Goal: Transaction & Acquisition: Book appointment/travel/reservation

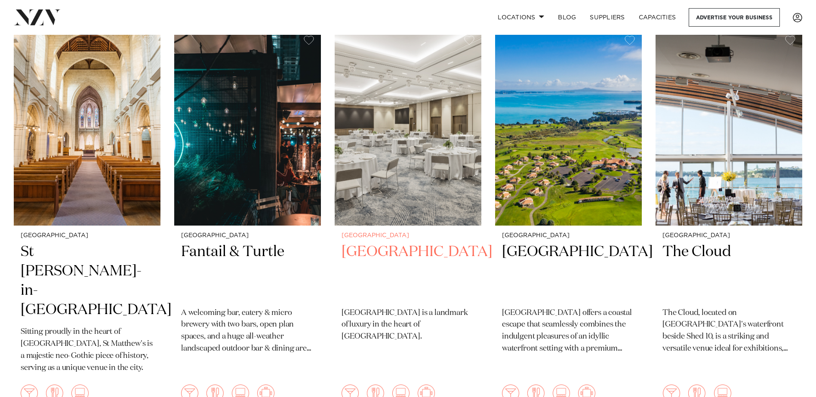
scroll to position [2666, 0]
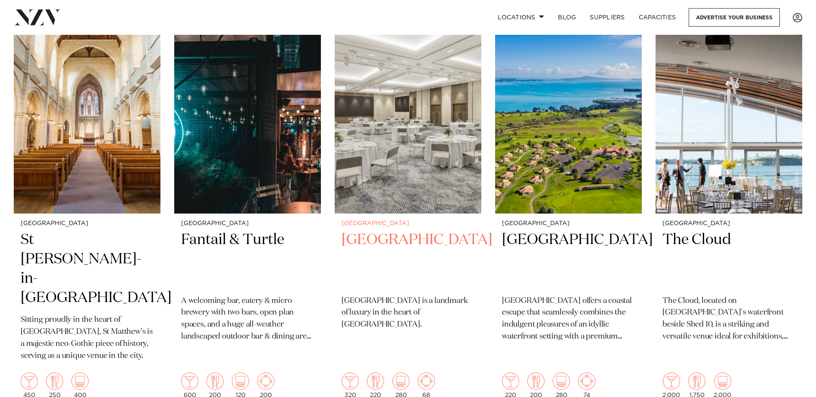
click at [376, 235] on h2 "[GEOGRAPHIC_DATA]" at bounding box center [407, 260] width 133 height 58
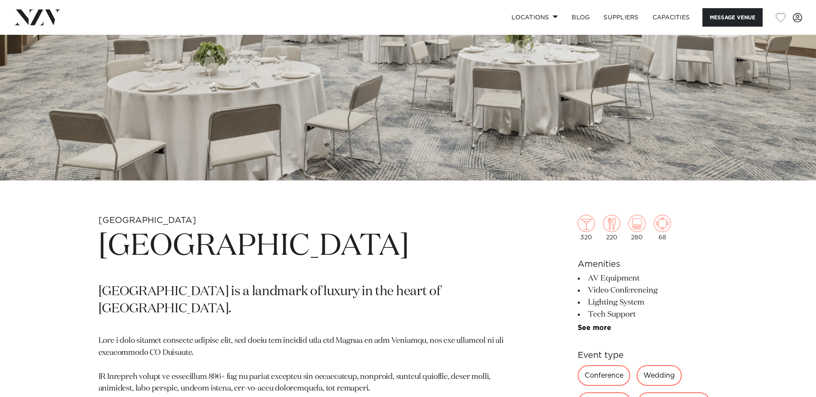
scroll to position [301, 0]
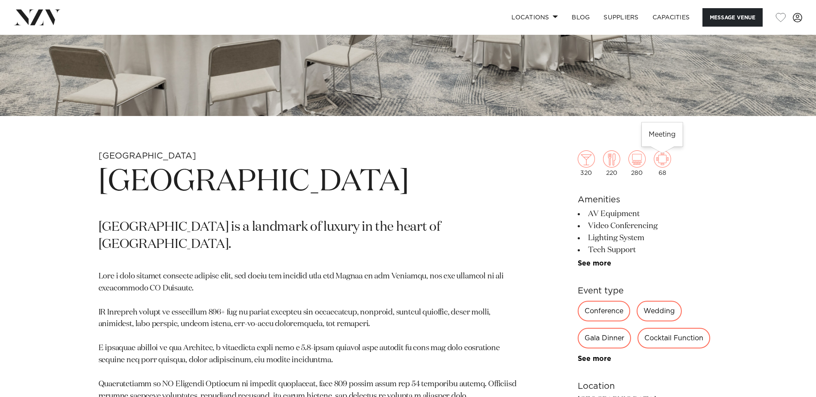
click at [662, 165] on img at bounding box center [662, 159] width 17 height 17
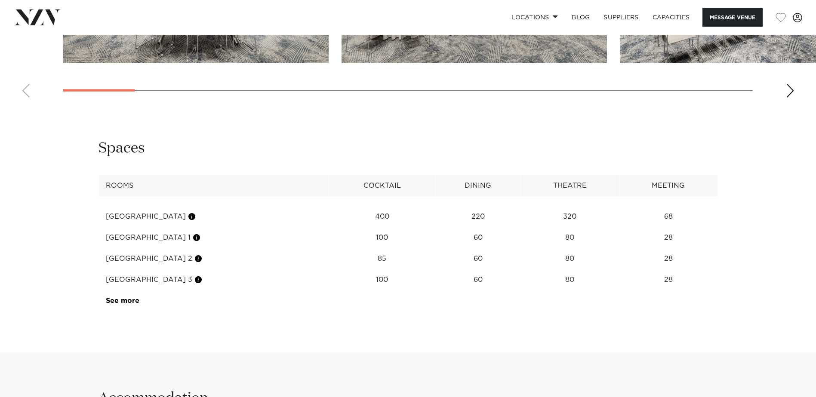
scroll to position [1075, 0]
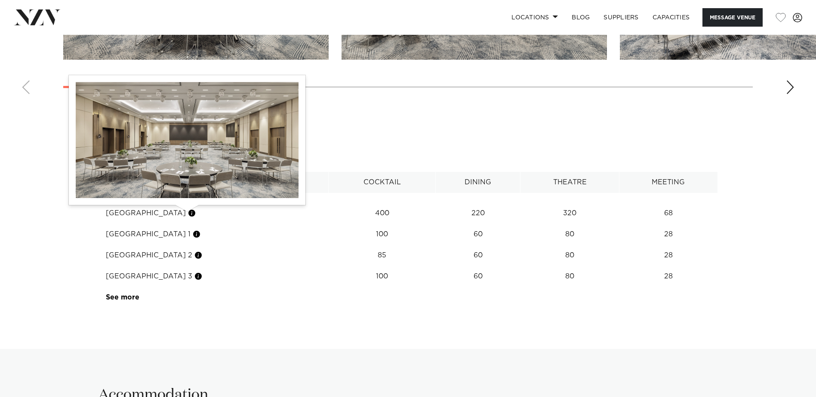
click at [188, 214] on button "button" at bounding box center [192, 213] width 9 height 9
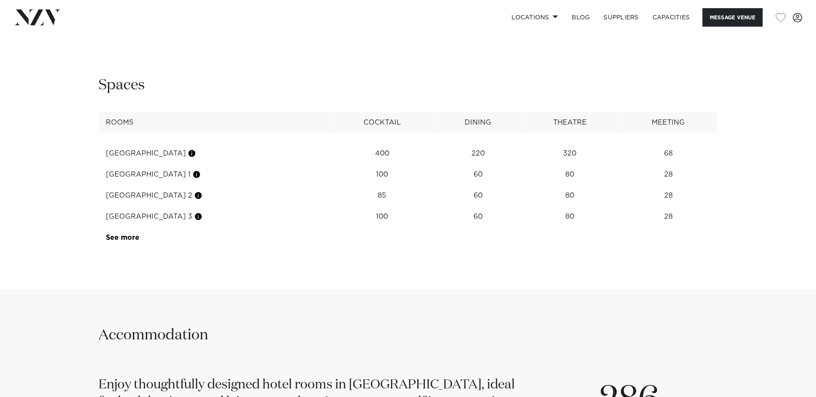
scroll to position [1059, 0]
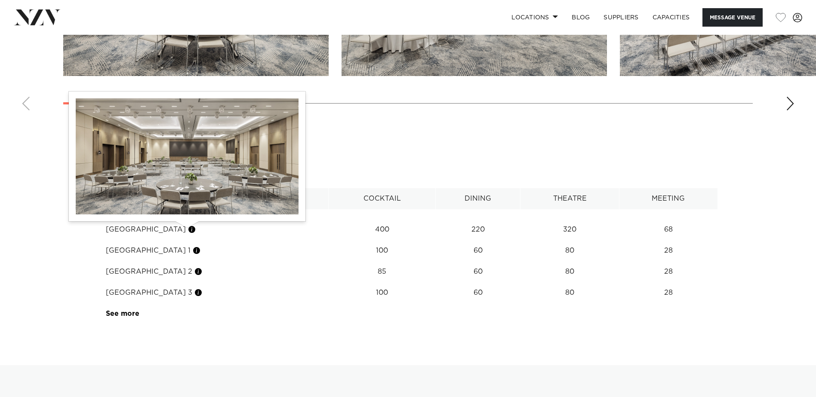
click at [188, 231] on button "button" at bounding box center [192, 229] width 9 height 9
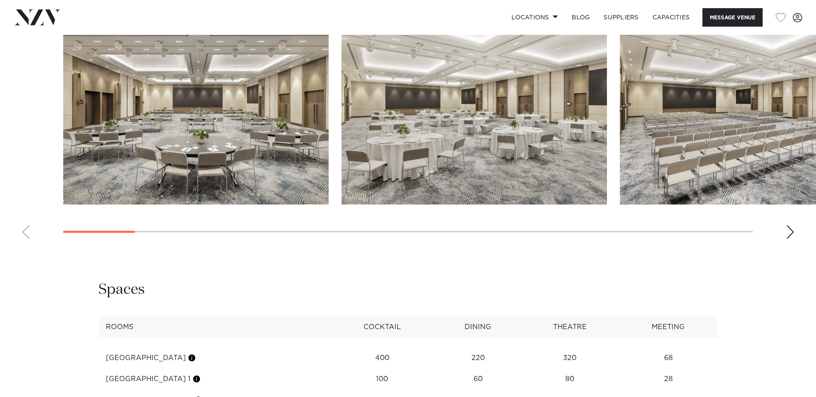
scroll to position [801, 0]
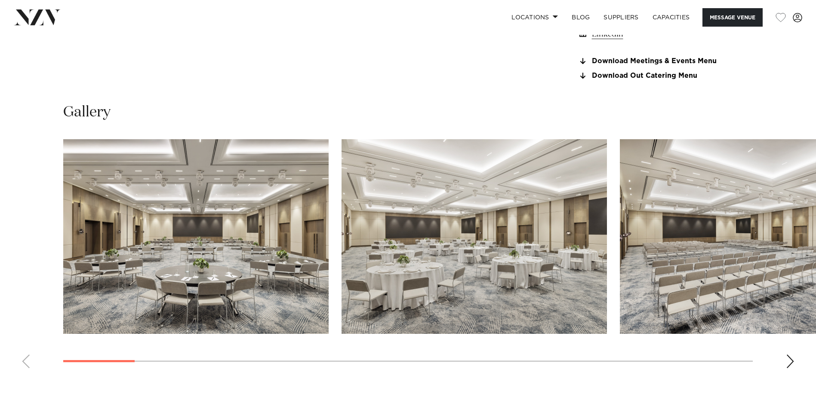
click at [790, 362] on div "Next slide" at bounding box center [790, 362] width 9 height 14
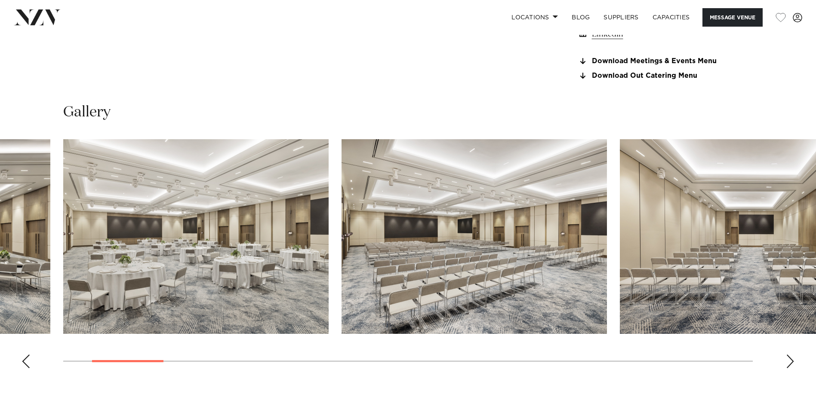
click at [790, 362] on div "Next slide" at bounding box center [790, 362] width 9 height 14
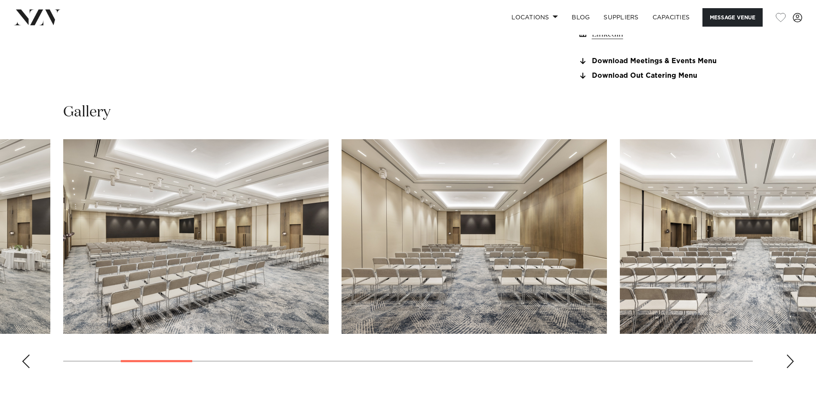
click at [790, 362] on div "Next slide" at bounding box center [790, 362] width 9 height 14
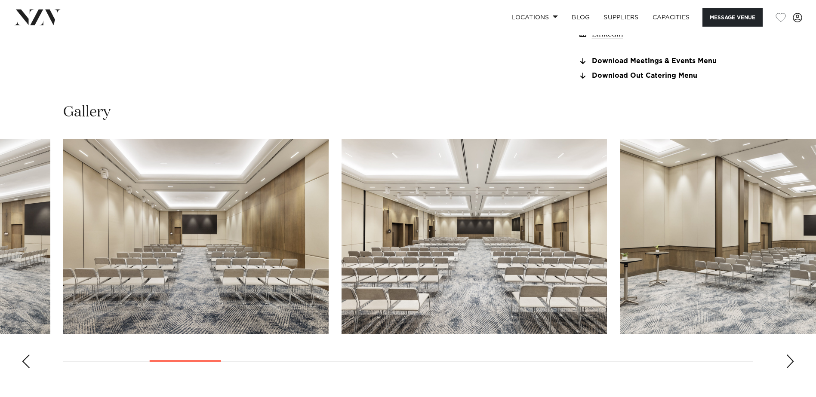
click at [790, 362] on div "Next slide" at bounding box center [790, 362] width 9 height 14
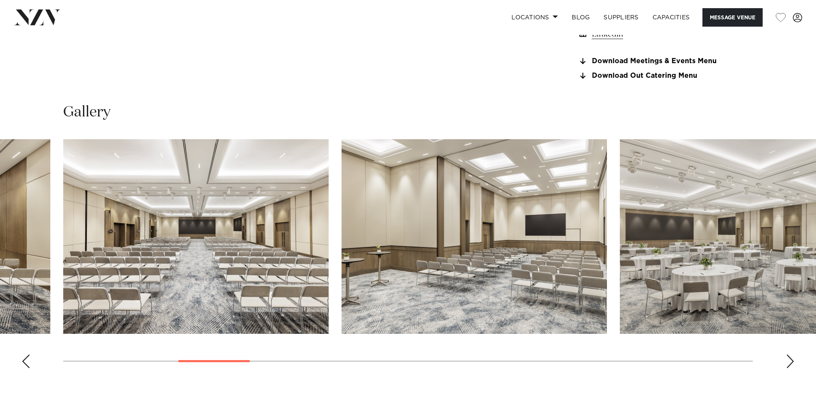
click at [790, 362] on div "Next slide" at bounding box center [790, 362] width 9 height 14
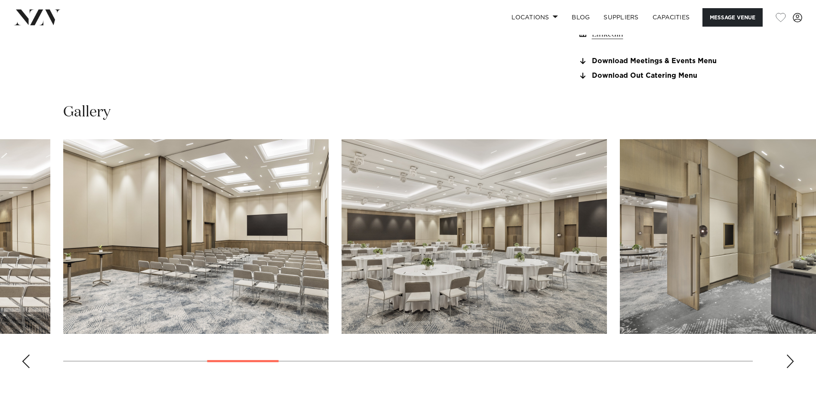
click at [789, 360] on div "Next slide" at bounding box center [790, 362] width 9 height 14
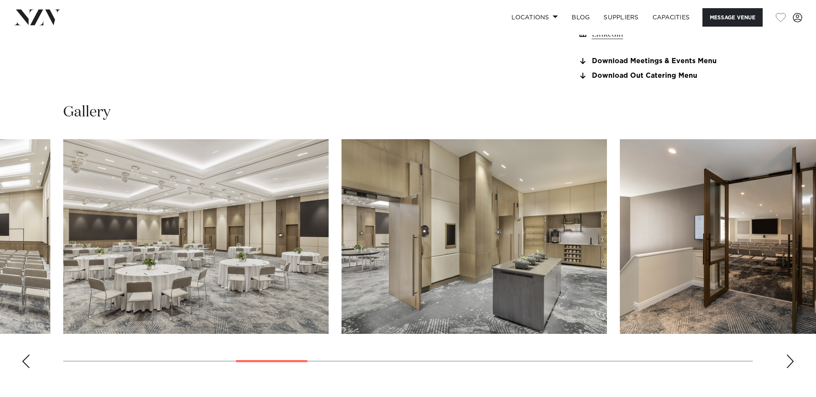
click at [789, 360] on div "Next slide" at bounding box center [790, 362] width 9 height 14
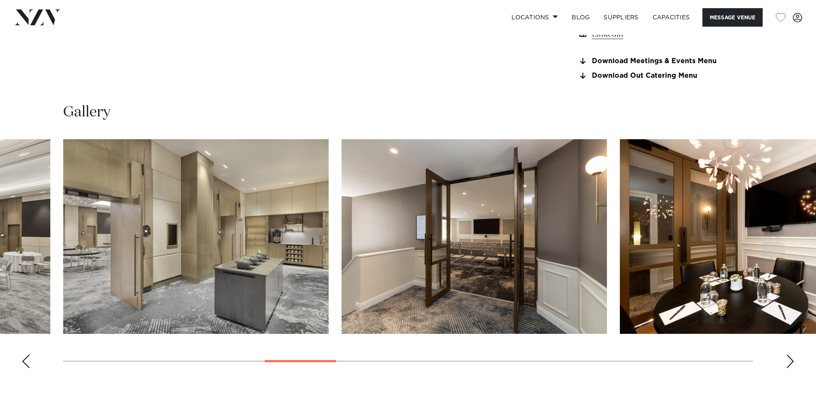
click at [789, 360] on div "Next slide" at bounding box center [790, 362] width 9 height 14
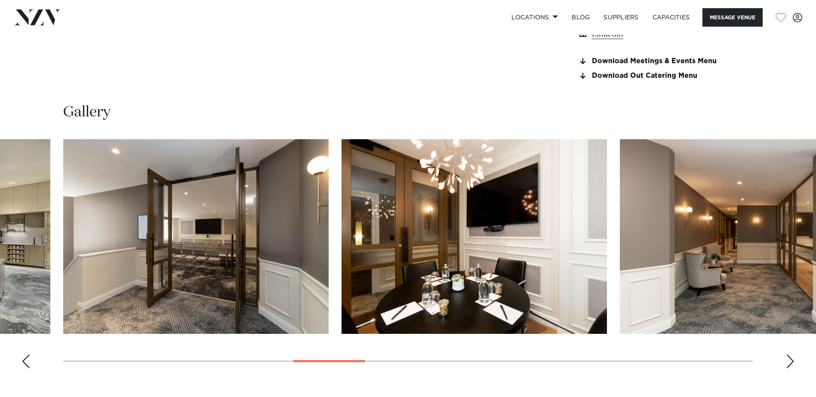
click at [789, 360] on div "Next slide" at bounding box center [790, 362] width 9 height 14
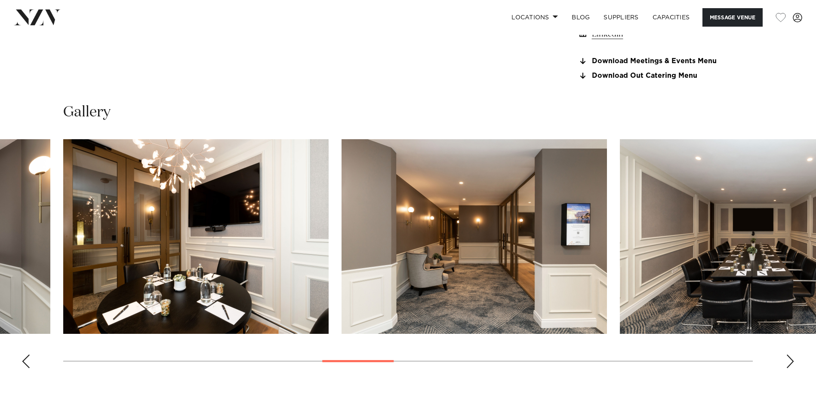
click at [789, 360] on div "Next slide" at bounding box center [790, 362] width 9 height 14
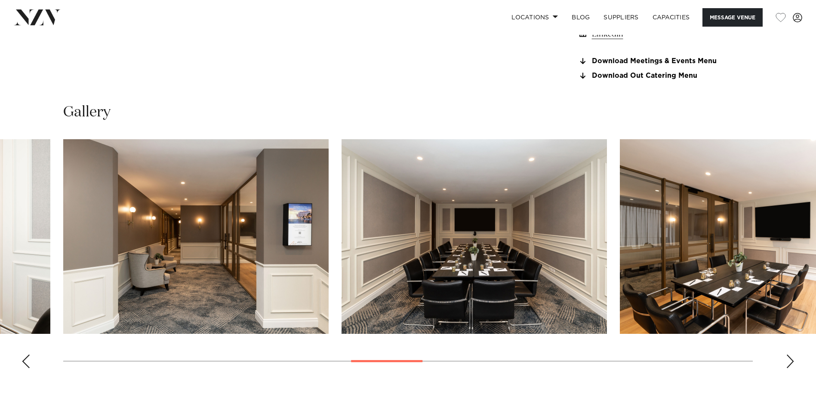
click at [789, 360] on div "Next slide" at bounding box center [790, 362] width 9 height 14
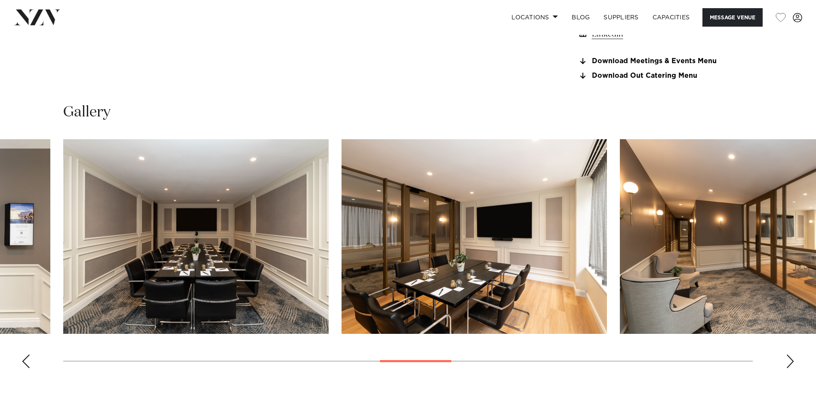
click at [789, 360] on div "Next slide" at bounding box center [790, 362] width 9 height 14
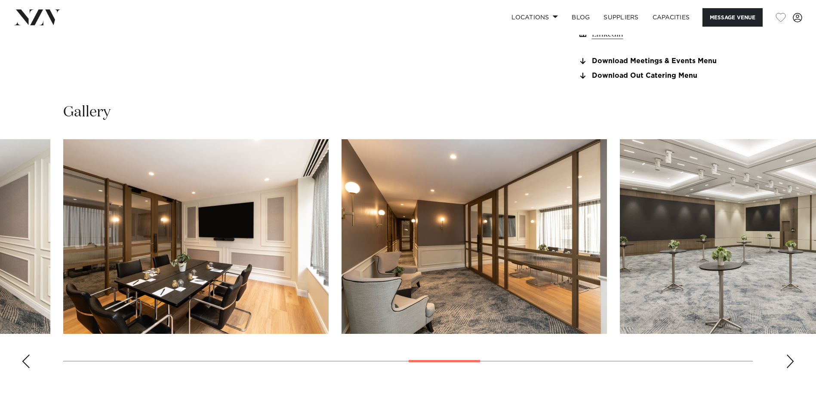
click at [789, 360] on div "Next slide" at bounding box center [790, 362] width 9 height 14
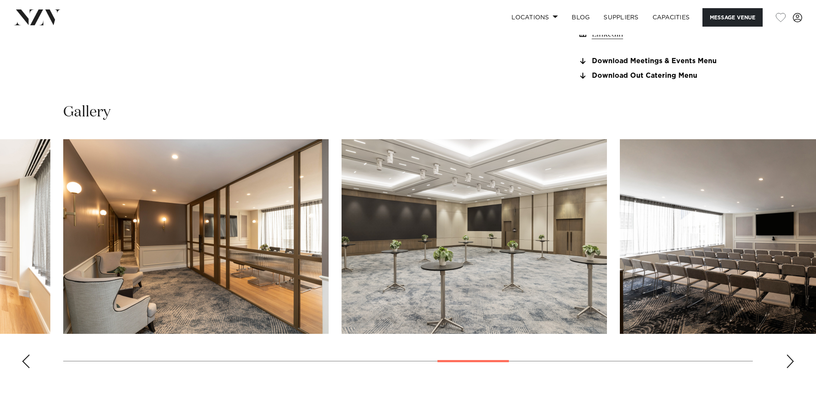
click at [789, 360] on div "Next slide" at bounding box center [790, 362] width 9 height 14
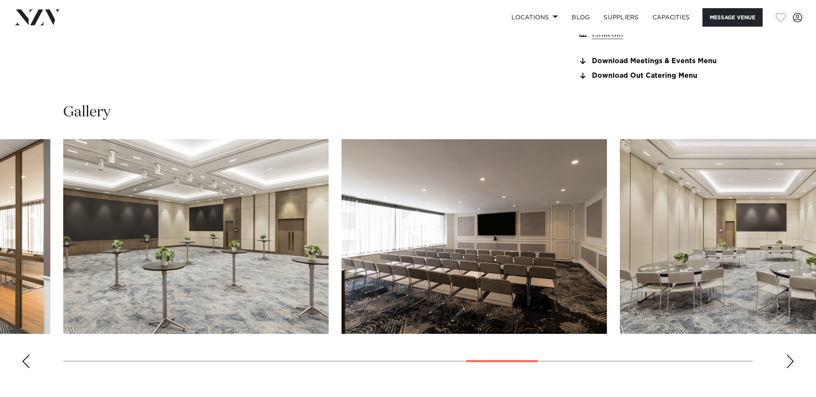
click at [789, 360] on div "Next slide" at bounding box center [790, 362] width 9 height 14
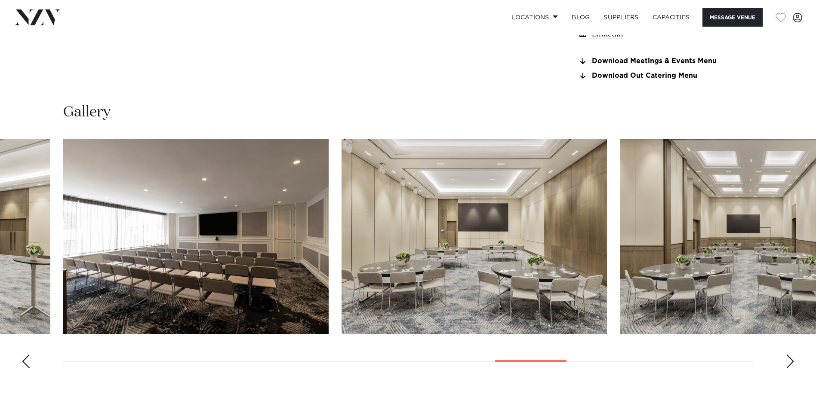
click at [789, 360] on div "Next slide" at bounding box center [790, 362] width 9 height 14
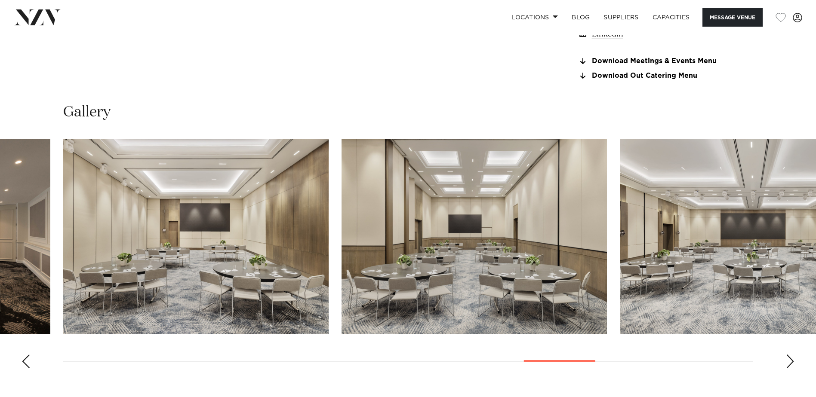
click at [789, 360] on div "Next slide" at bounding box center [790, 362] width 9 height 14
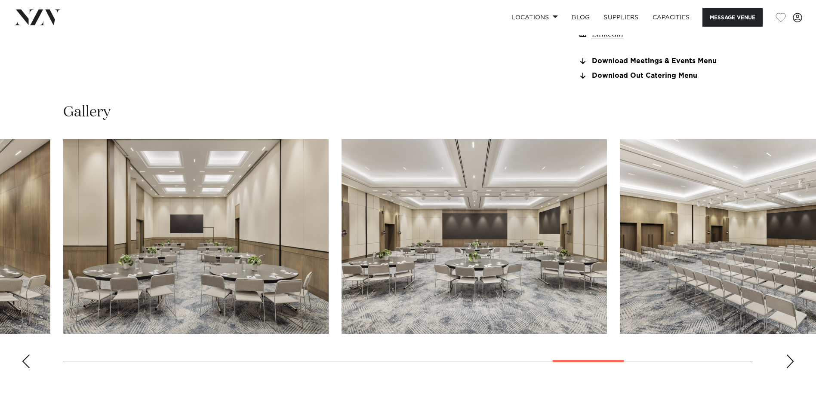
click at [789, 360] on div "Next slide" at bounding box center [790, 362] width 9 height 14
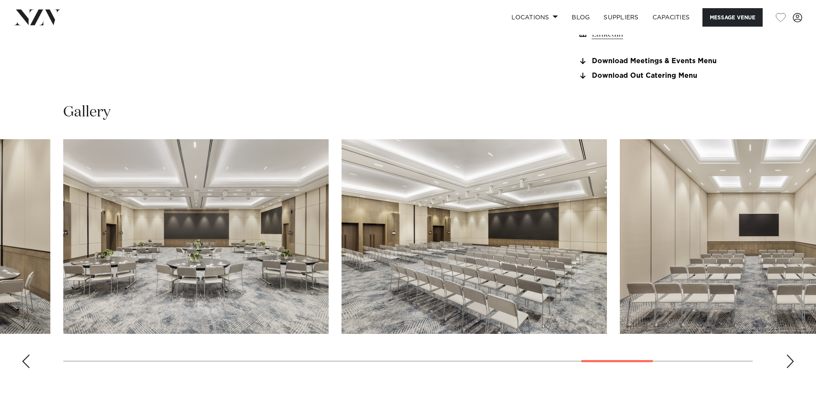
click at [789, 360] on div "Next slide" at bounding box center [790, 362] width 9 height 14
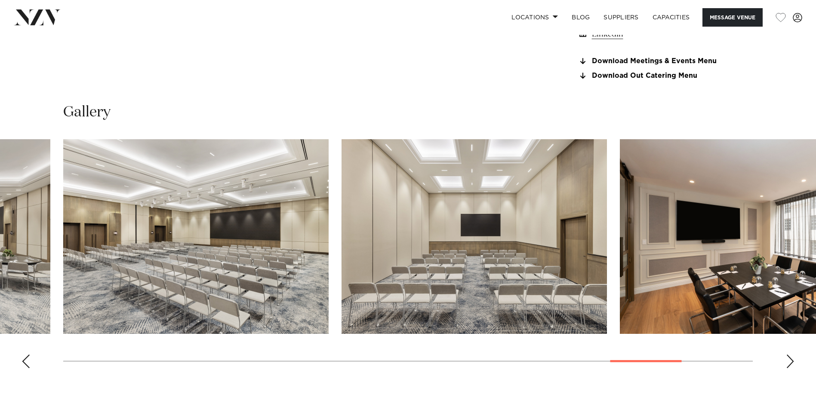
click at [789, 360] on div "Next slide" at bounding box center [790, 362] width 9 height 14
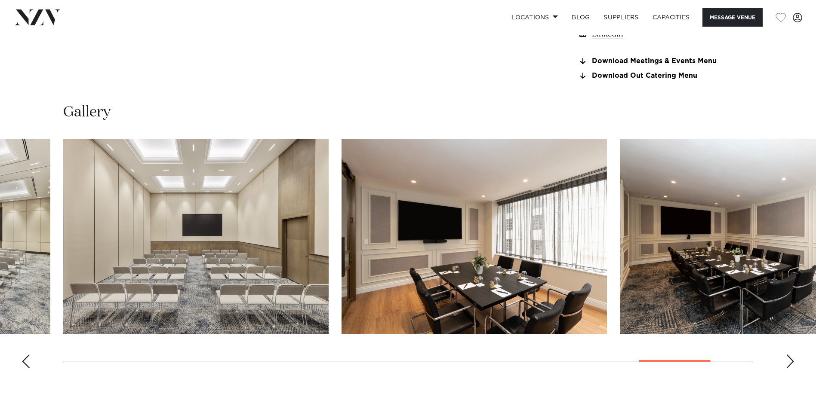
click at [789, 360] on div "Next slide" at bounding box center [790, 362] width 9 height 14
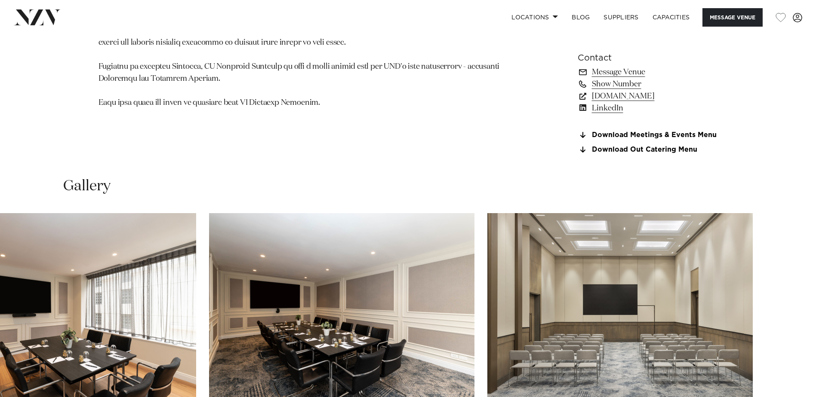
scroll to position [629, 0]
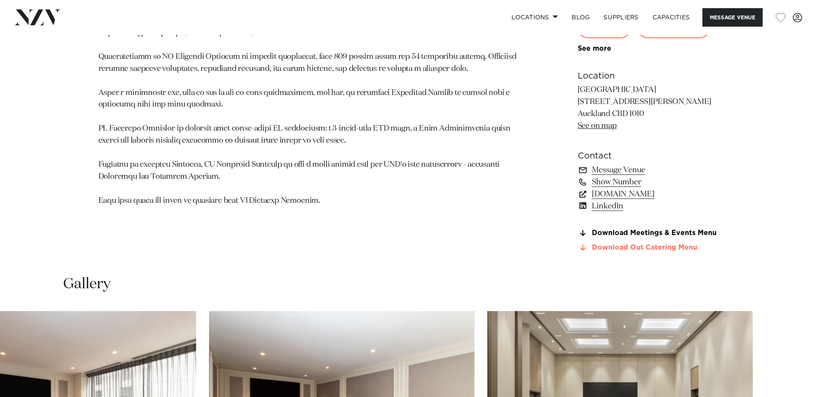
click at [604, 248] on link "Download Out Catering Menu" at bounding box center [648, 248] width 140 height 8
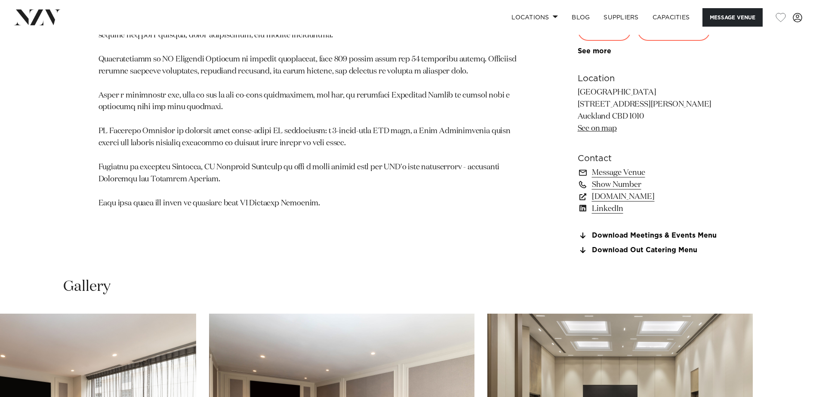
scroll to position [457, 0]
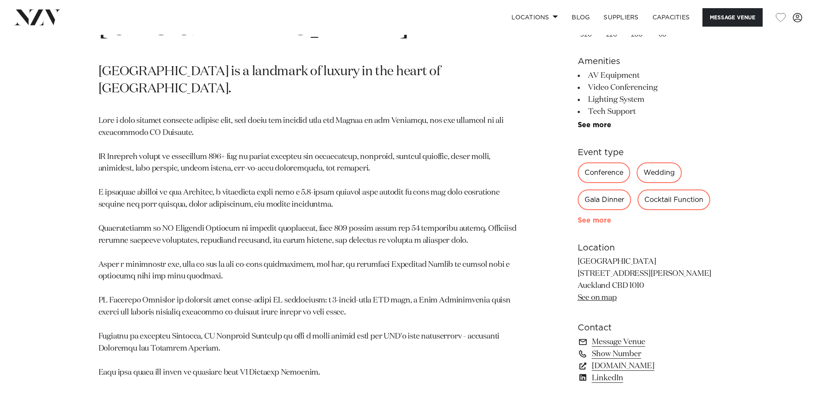
click at [603, 223] on link "See more" at bounding box center [611, 220] width 67 height 7
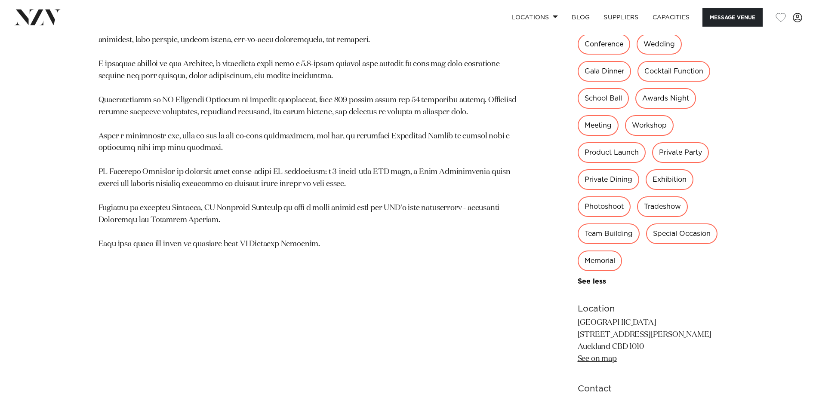
scroll to position [586, 0]
click at [677, 153] on div "Private Party" at bounding box center [680, 152] width 57 height 21
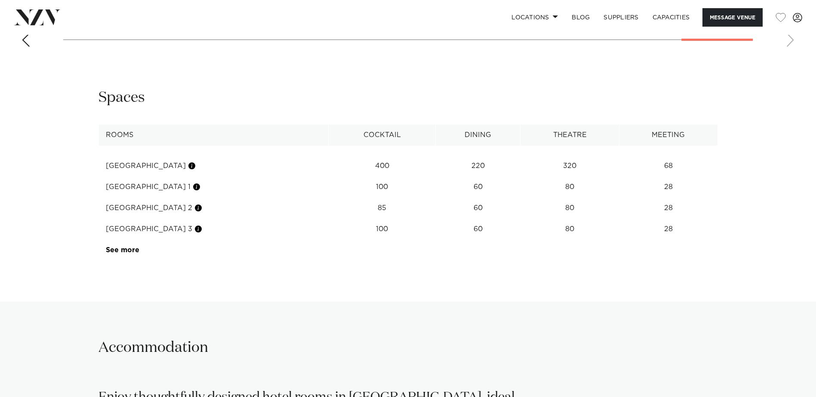
scroll to position [1317, 0]
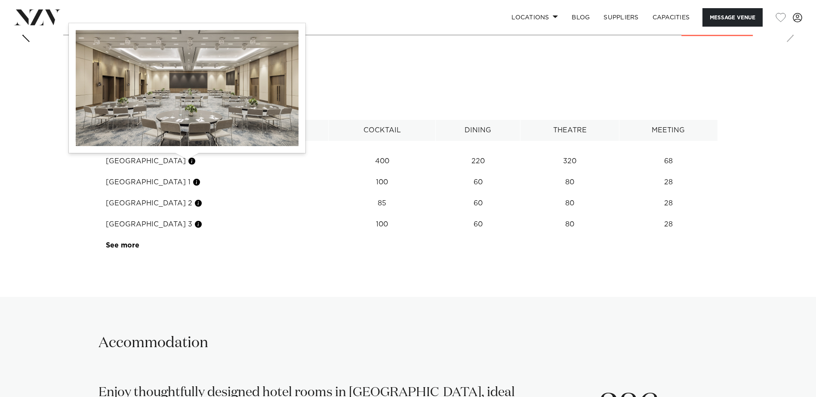
click at [188, 161] on button "button" at bounding box center [192, 161] width 9 height 9
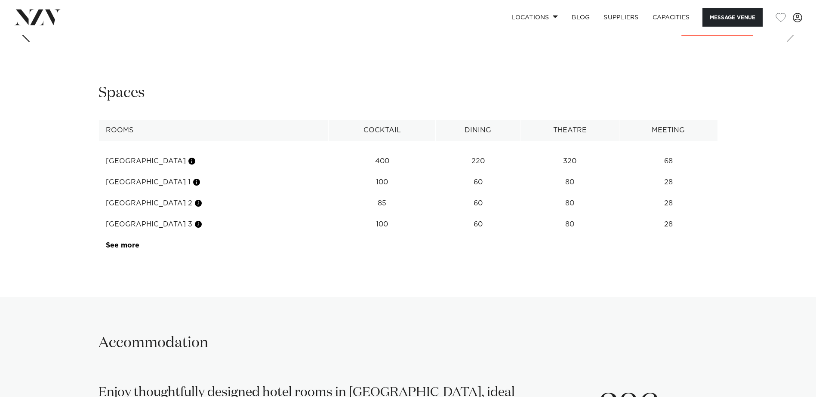
click at [198, 135] on th "Rooms" at bounding box center [213, 130] width 230 height 21
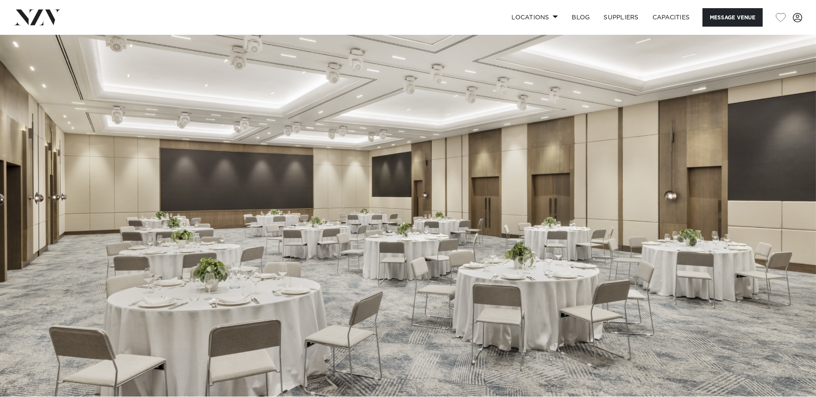
scroll to position [0, 0]
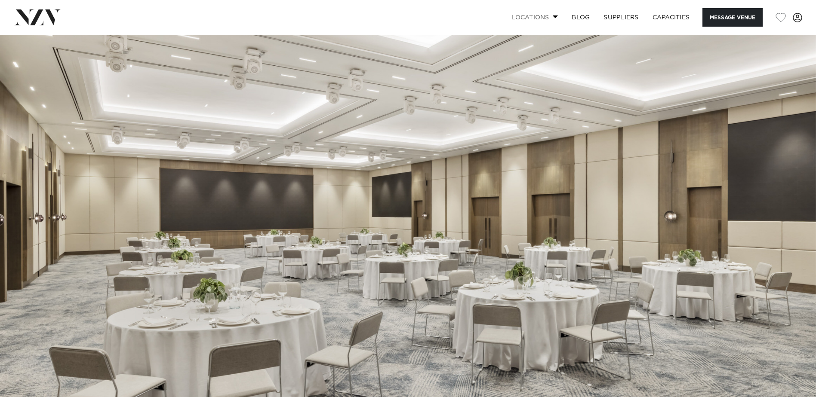
click at [545, 18] on link "Locations" at bounding box center [534, 17] width 60 height 18
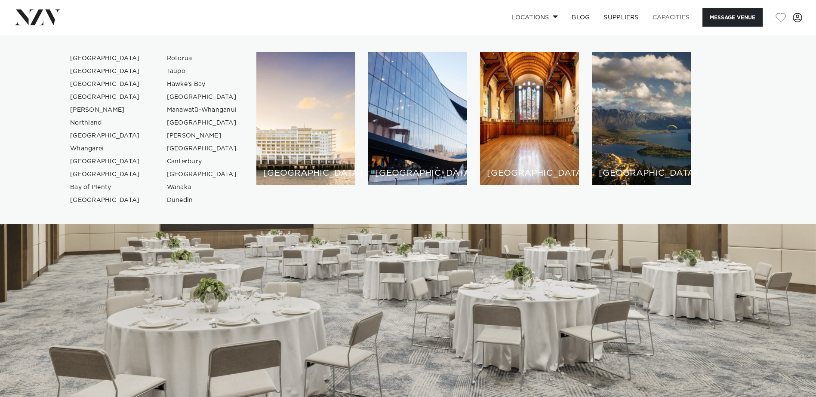
click at [674, 17] on link "Capacities" at bounding box center [671, 17] width 51 height 18
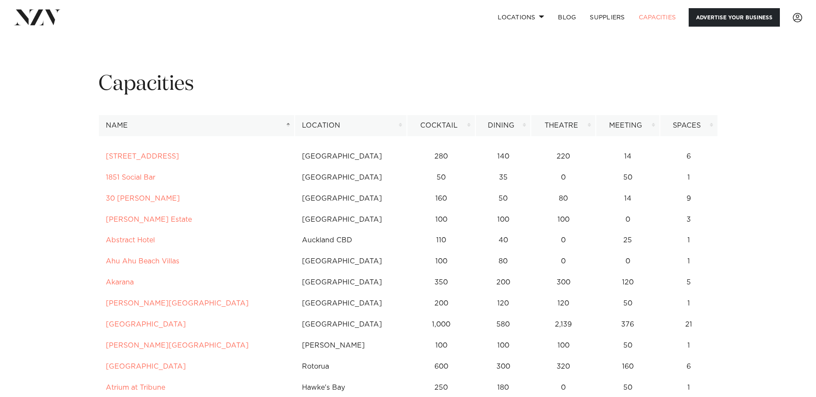
click at [709, 16] on link "Advertise your business" at bounding box center [734, 17] width 91 height 18
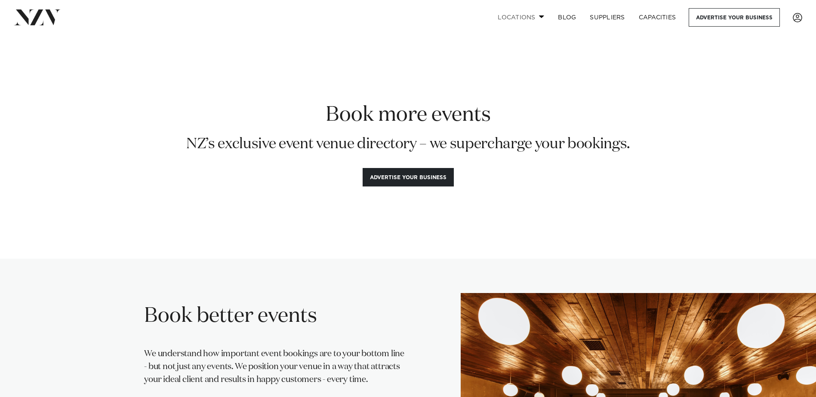
click at [523, 16] on link "Locations" at bounding box center [521, 17] width 60 height 18
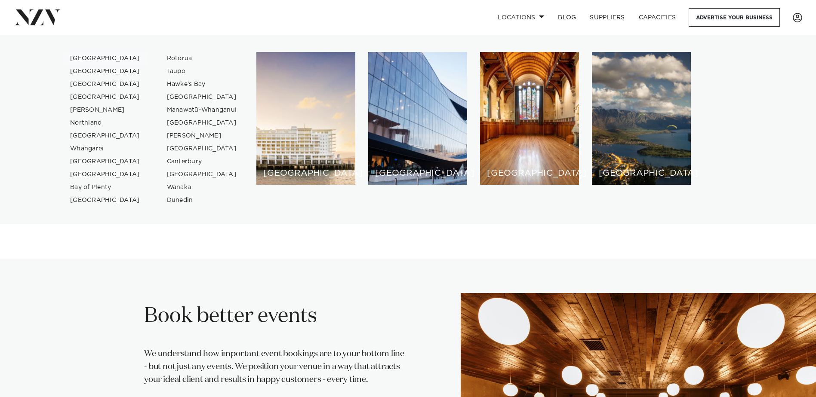
click at [79, 61] on link "[GEOGRAPHIC_DATA]" at bounding box center [105, 58] width 84 height 13
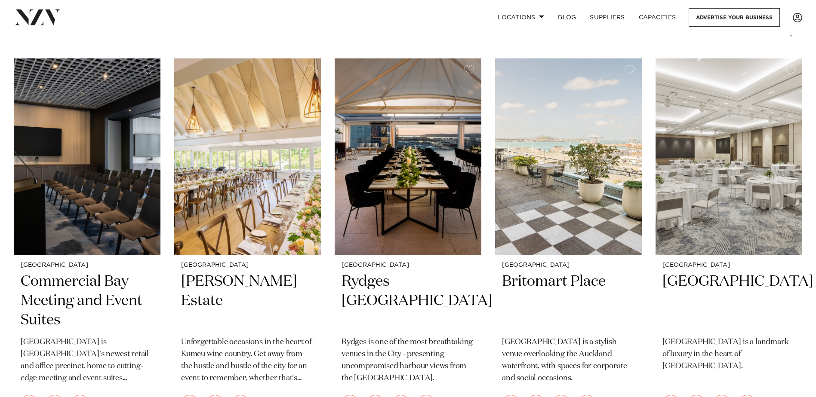
scroll to position [301, 0]
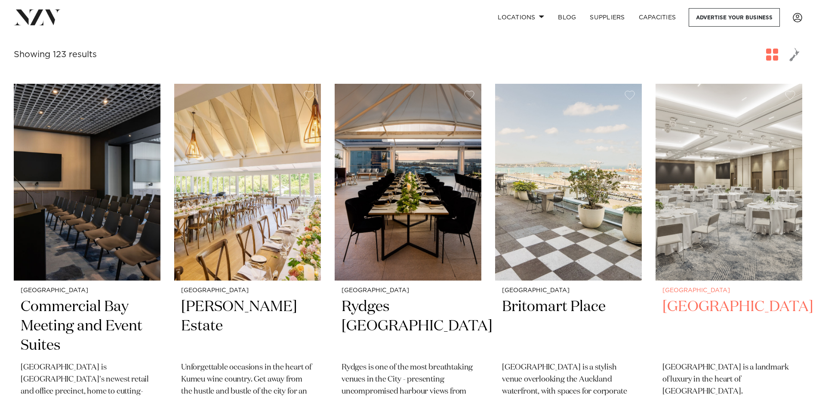
click at [705, 302] on h2 "[GEOGRAPHIC_DATA]" at bounding box center [728, 327] width 133 height 58
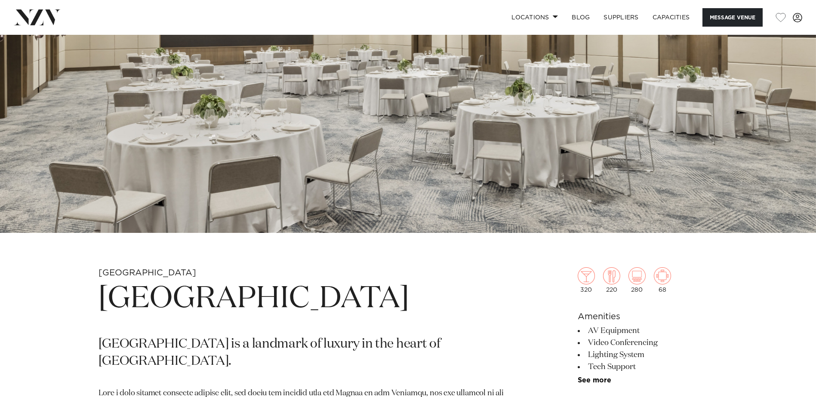
scroll to position [387, 0]
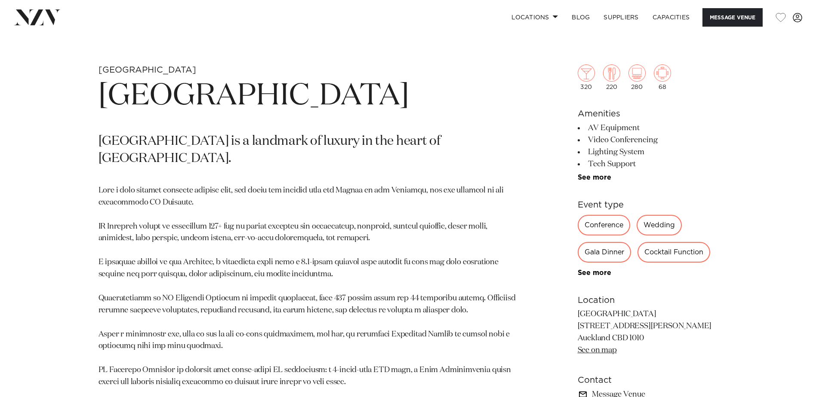
click at [597, 395] on link "Message Venue" at bounding box center [648, 395] width 140 height 12
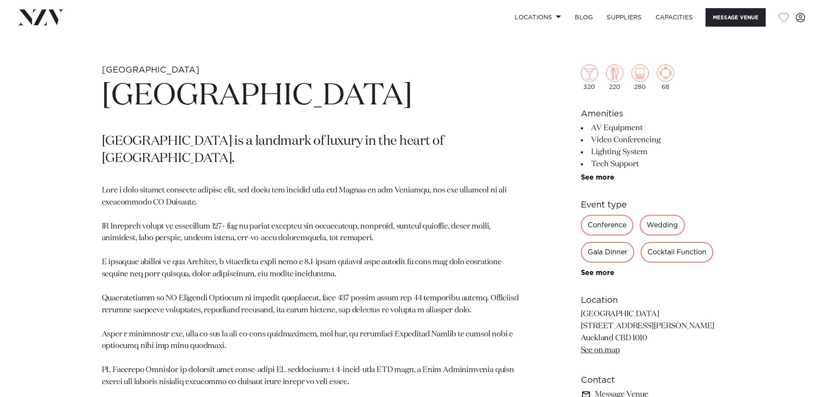
scroll to position [390, 0]
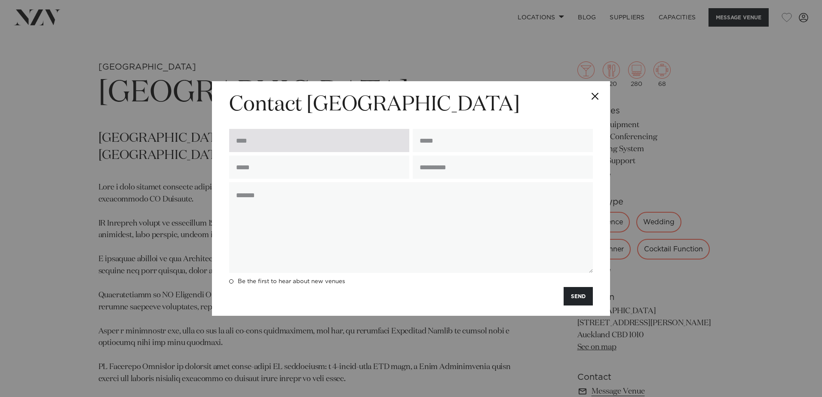
click at [306, 139] on input "text" at bounding box center [319, 140] width 180 height 23
type input "**********"
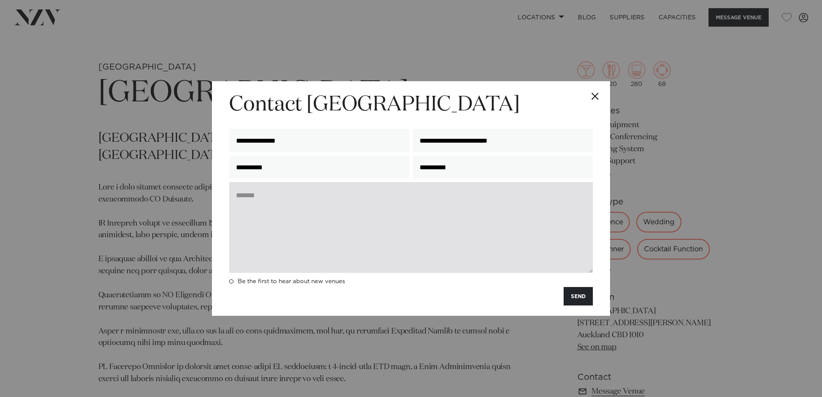
click at [264, 190] on textarea at bounding box center [411, 227] width 364 height 91
click at [263, 194] on textarea at bounding box center [411, 227] width 364 height 91
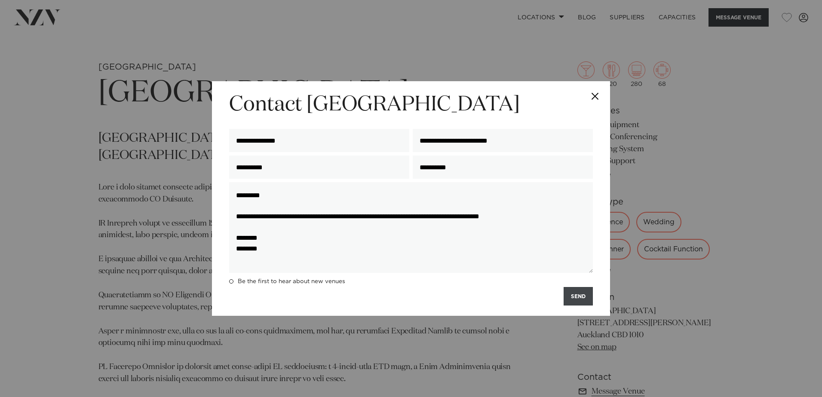
type textarea "**********"
click at [580, 296] on button "SEND" at bounding box center [578, 296] width 29 height 18
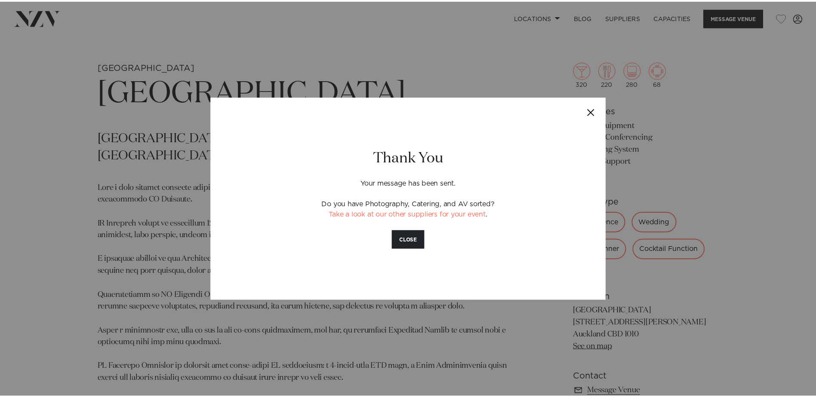
scroll to position [391, 0]
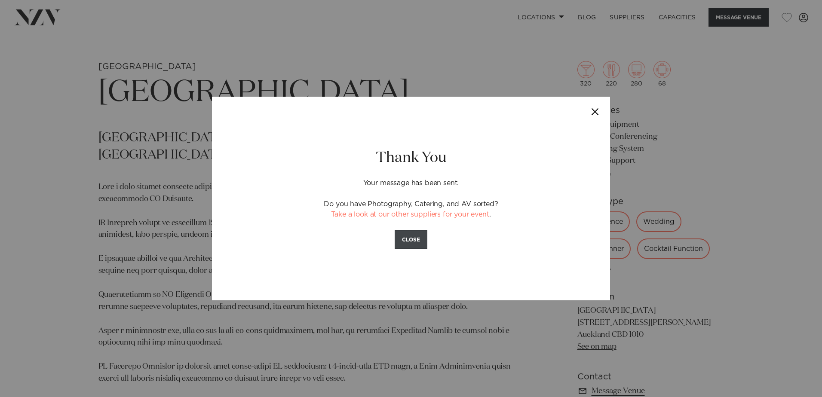
click at [411, 241] on button "CLOSE" at bounding box center [411, 240] width 33 height 18
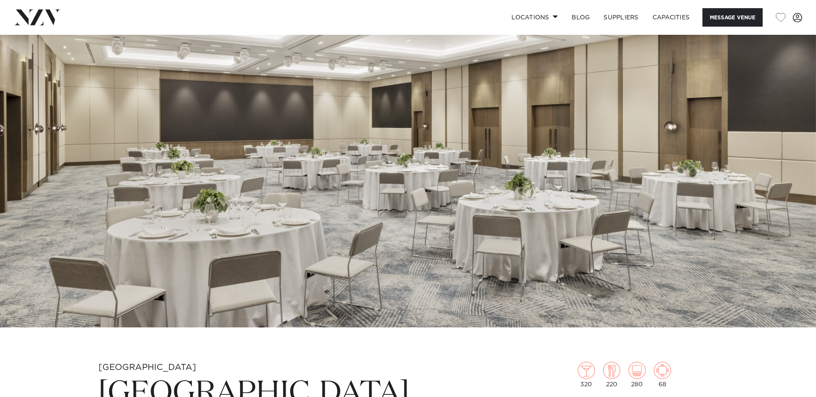
scroll to position [0, 0]
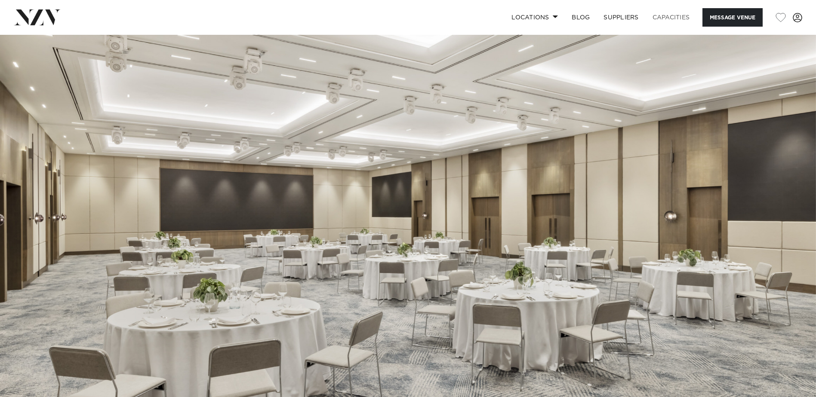
click at [671, 15] on link "Capacities" at bounding box center [671, 17] width 51 height 18
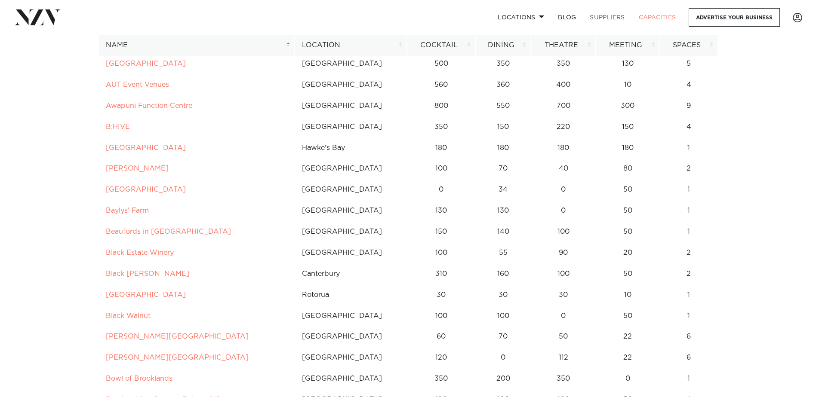
scroll to position [301, 0]
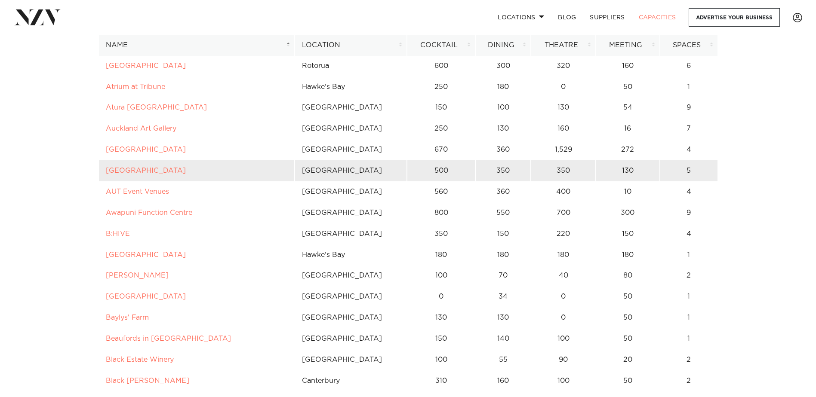
click at [161, 171] on td "Auckland Zoo" at bounding box center [196, 170] width 196 height 21
click at [135, 166] on td "Auckland Zoo" at bounding box center [196, 170] width 196 height 21
click at [134, 171] on link "[GEOGRAPHIC_DATA]" at bounding box center [146, 170] width 80 height 7
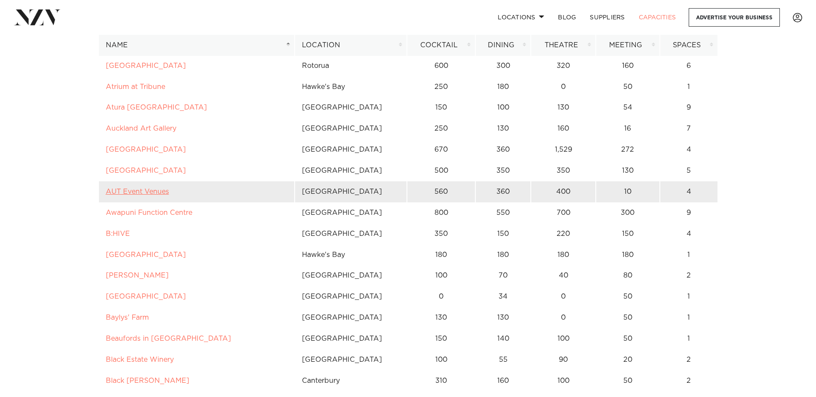
click at [119, 188] on link "AUT Event Venues" at bounding box center [137, 191] width 63 height 7
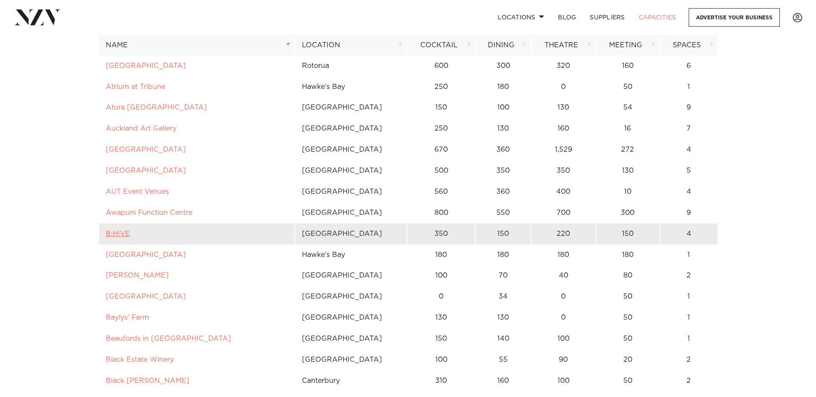
click at [122, 232] on link "B:HIVE" at bounding box center [118, 234] width 24 height 7
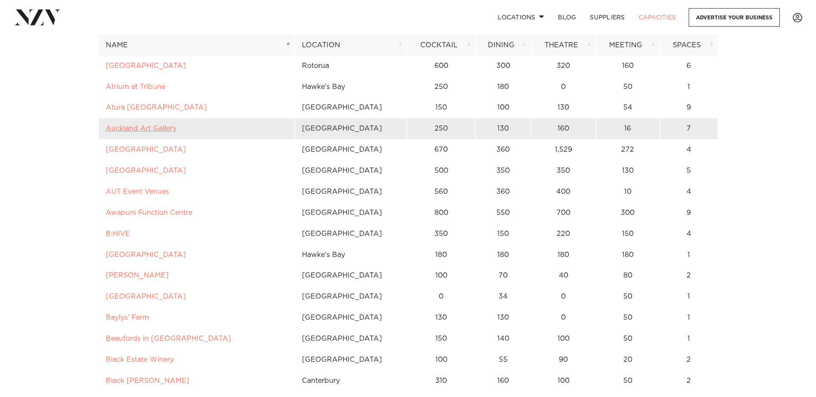
click at [127, 126] on link "Auckland Art Gallery" at bounding box center [141, 128] width 71 height 7
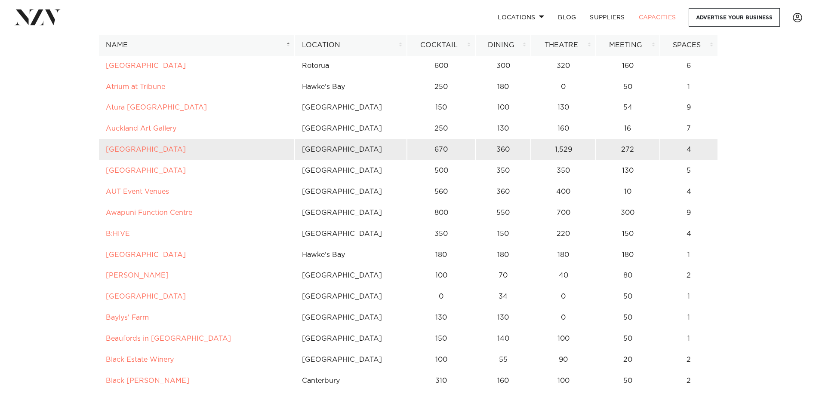
click at [328, 153] on td "[GEOGRAPHIC_DATA]" at bounding box center [351, 149] width 112 height 21
click at [319, 147] on td "[GEOGRAPHIC_DATA]" at bounding box center [351, 149] width 112 height 21
click at [139, 150] on link "[GEOGRAPHIC_DATA]" at bounding box center [146, 149] width 80 height 7
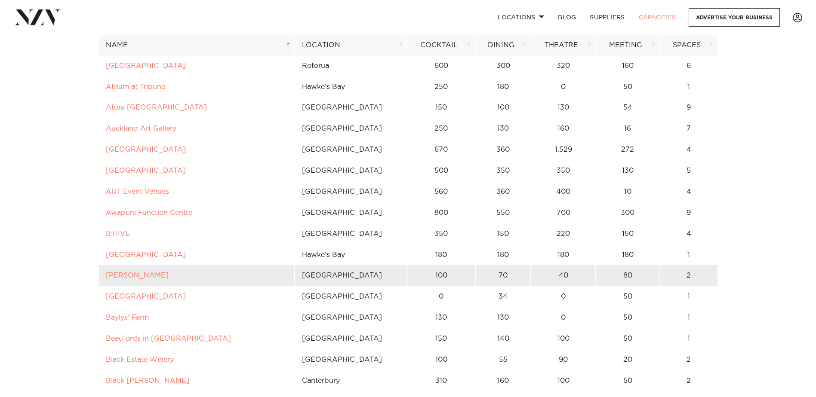
scroll to position [344, 0]
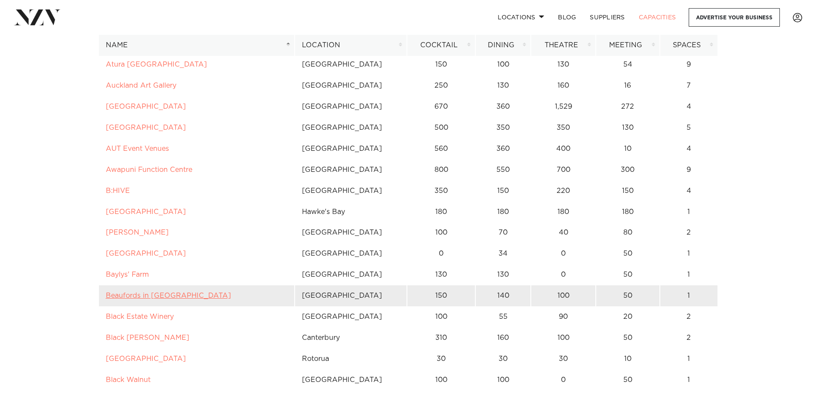
click at [167, 296] on link "Beaufords in Totara Park" at bounding box center [168, 295] width 125 height 7
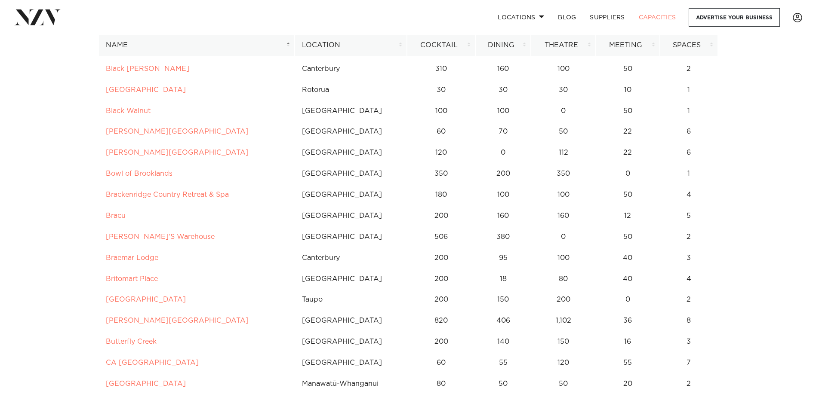
scroll to position [645, 0]
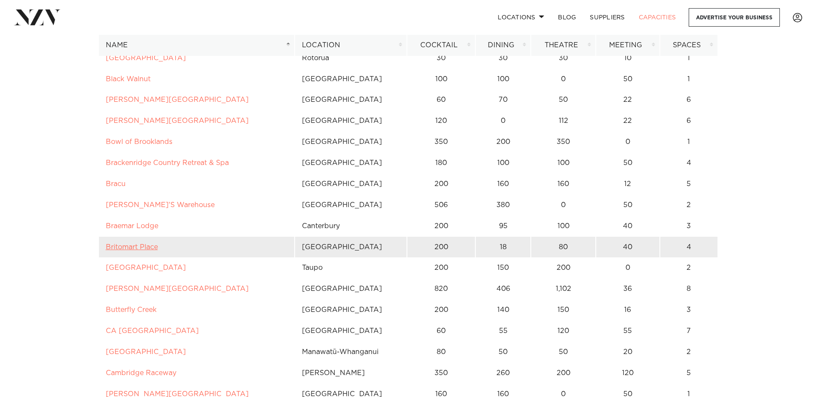
click at [143, 250] on link "Britomart Place" at bounding box center [132, 247] width 52 height 7
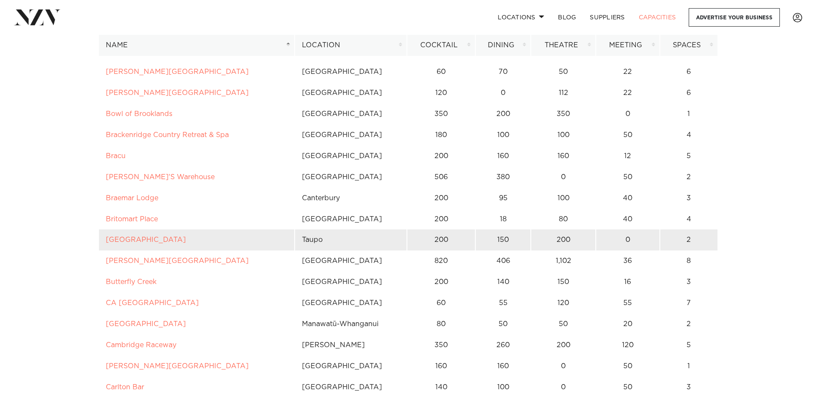
scroll to position [688, 0]
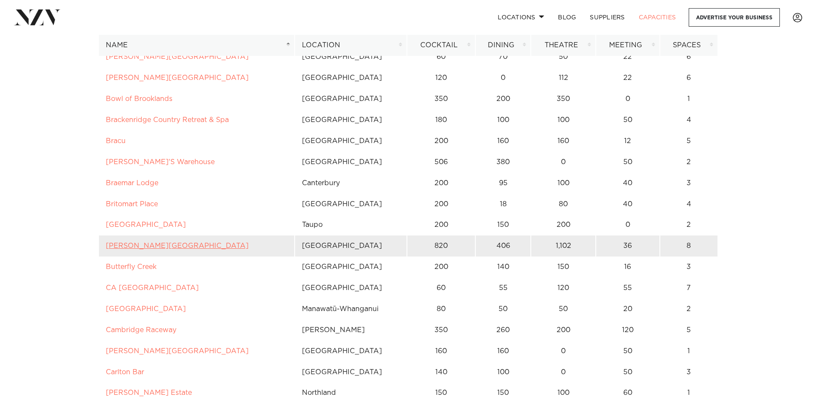
click at [140, 248] on link "[PERSON_NAME][GEOGRAPHIC_DATA]" at bounding box center [177, 246] width 143 height 7
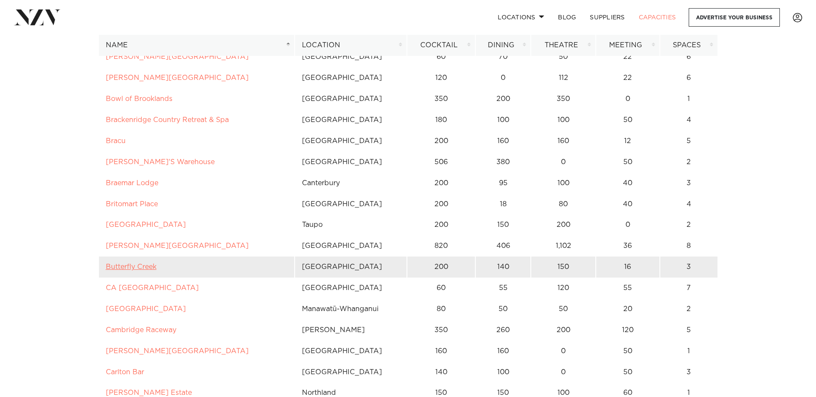
click at [119, 268] on link "Butterfly Creek" at bounding box center [131, 267] width 51 height 7
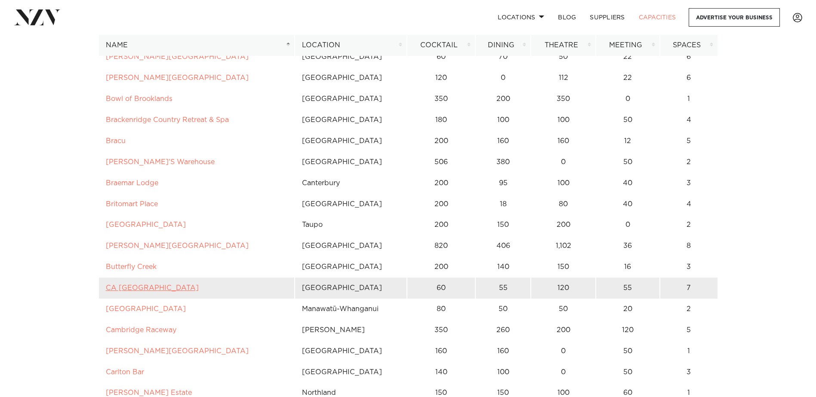
click at [148, 287] on link "CA Auckland Conference Centre" at bounding box center [152, 288] width 93 height 7
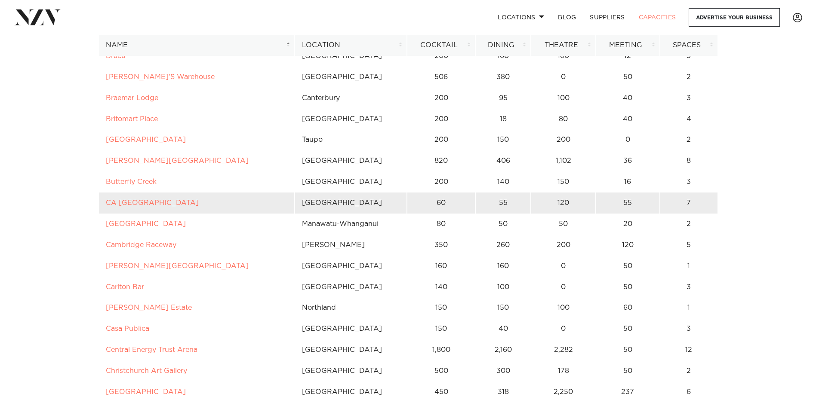
scroll to position [774, 0]
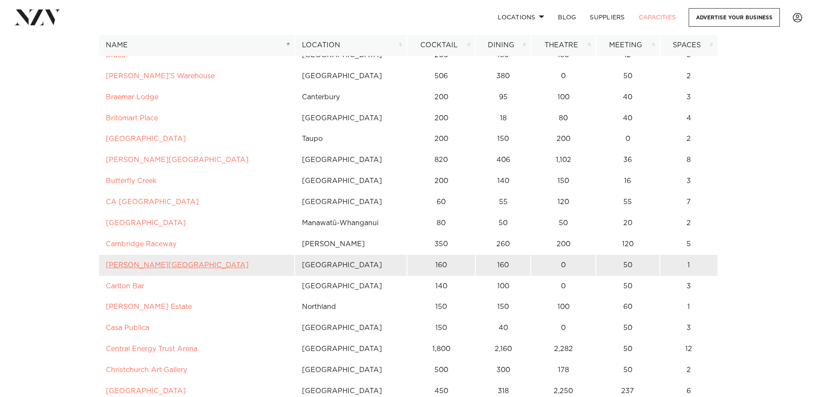
click at [155, 262] on link "Camp David Gardens" at bounding box center [177, 265] width 143 height 7
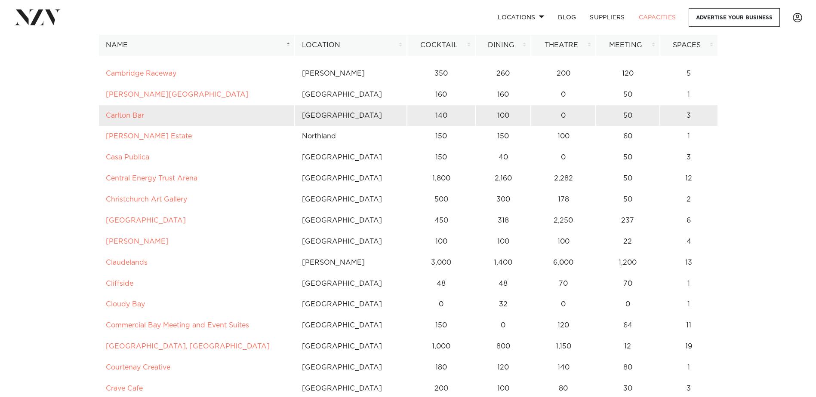
scroll to position [946, 0]
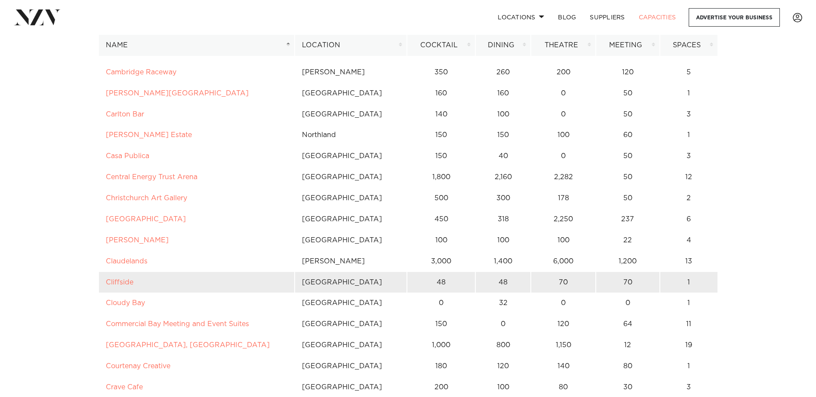
click at [308, 285] on td "[GEOGRAPHIC_DATA]" at bounding box center [351, 282] width 112 height 21
click at [110, 280] on link "Cliffside" at bounding box center [120, 282] width 28 height 7
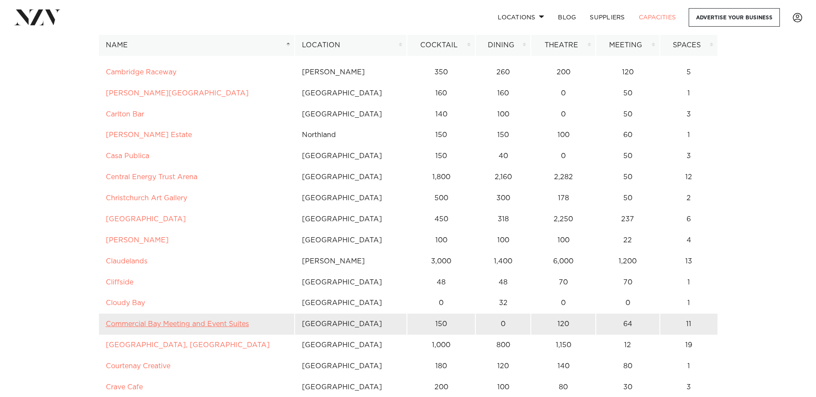
click at [206, 323] on link "Commercial Bay Meeting and Event Suites" at bounding box center [177, 324] width 143 height 7
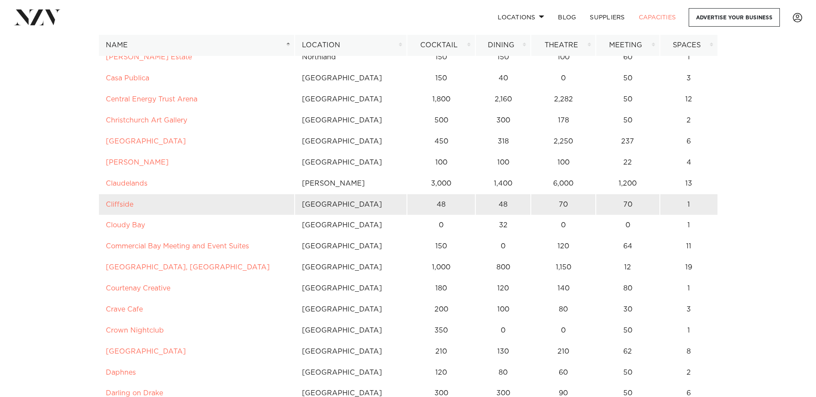
scroll to position [1075, 0]
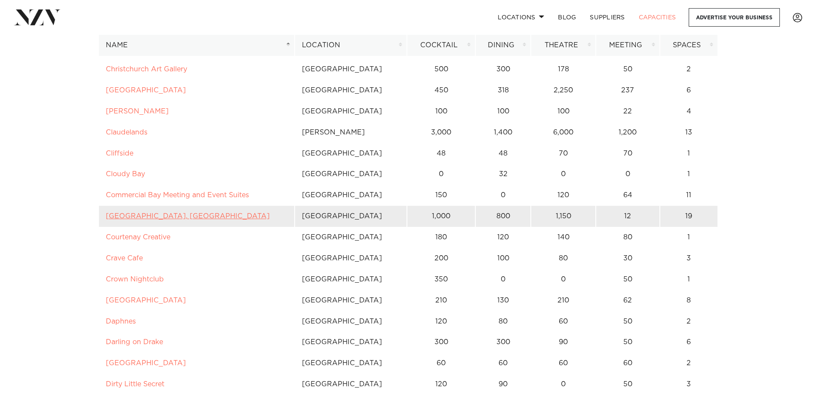
click at [145, 215] on link "Cordis, Auckland" at bounding box center [188, 216] width 164 height 7
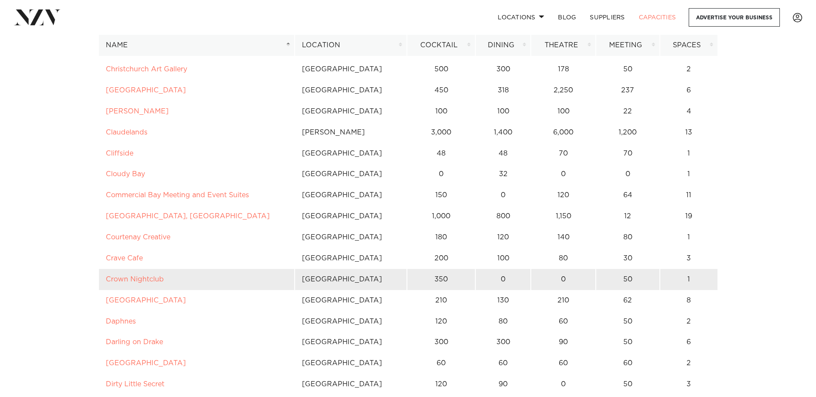
scroll to position [1118, 0]
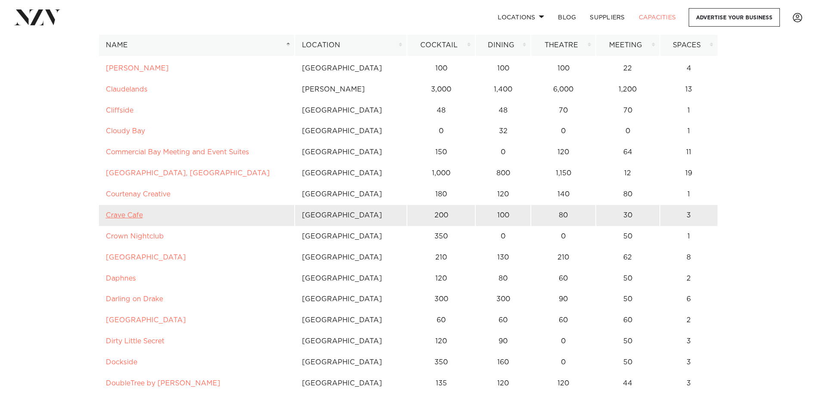
click at [120, 218] on link "Crave Cafe" at bounding box center [124, 215] width 37 height 7
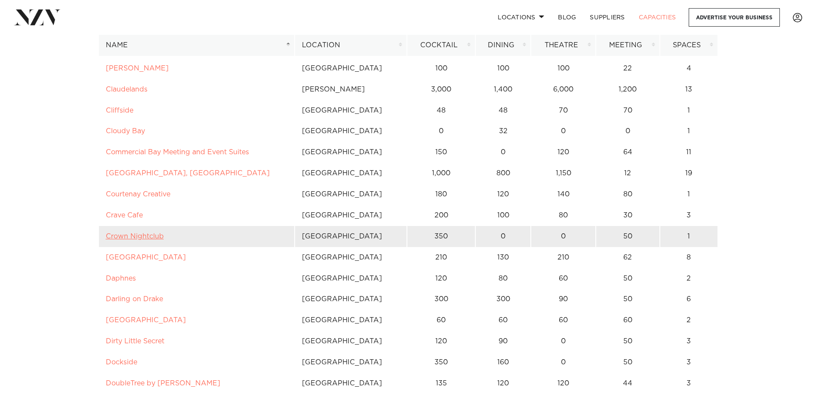
click at [140, 236] on link "Crown Nightclub" at bounding box center [135, 236] width 58 height 7
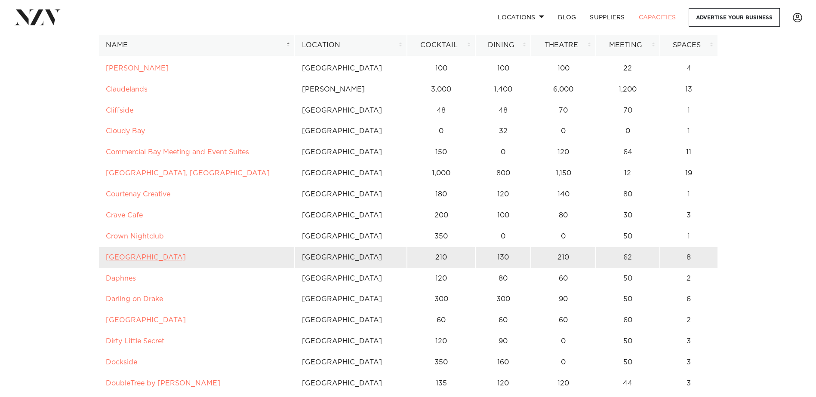
click at [143, 260] on link "Crowne Plaza Christchurchrch" at bounding box center [146, 257] width 80 height 7
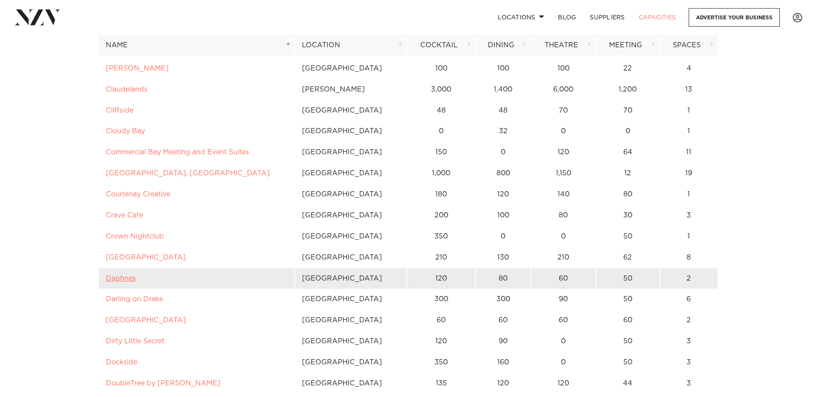
click at [132, 280] on link "Daphnes" at bounding box center [121, 278] width 30 height 7
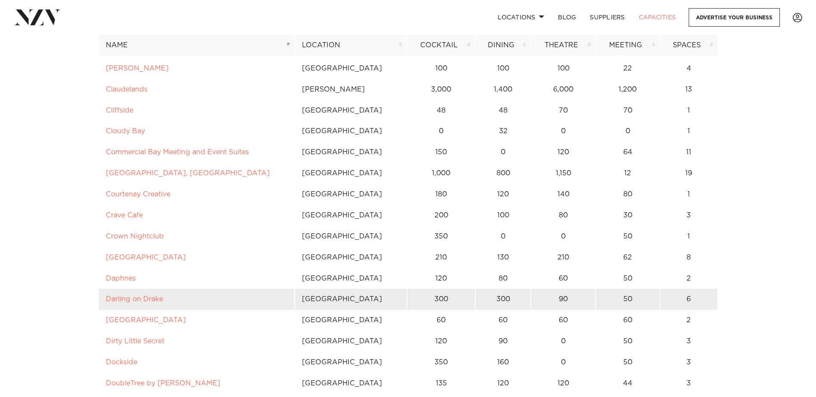
click at [135, 295] on td "Darling on Drake" at bounding box center [196, 299] width 196 height 21
click at [142, 296] on link "Darling on Drake" at bounding box center [134, 299] width 57 height 7
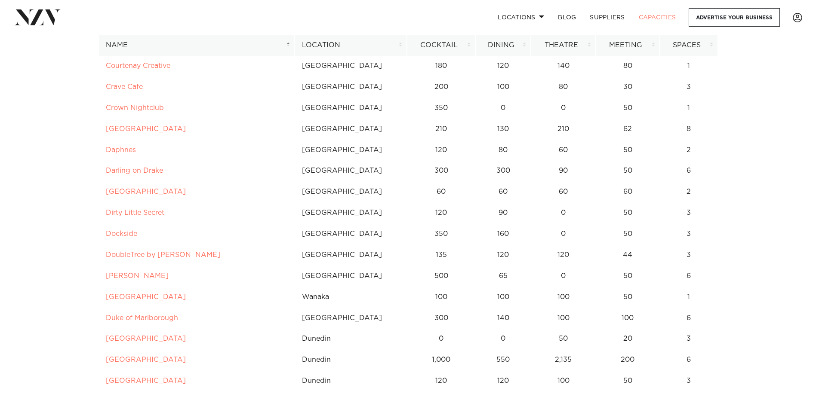
scroll to position [1247, 0]
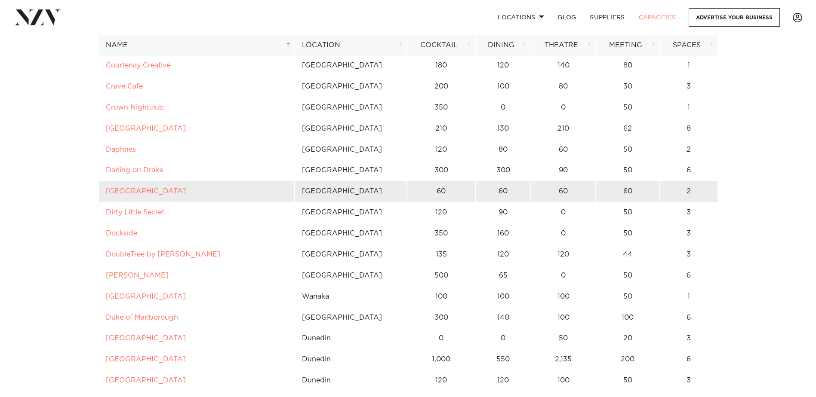
click at [141, 196] on td "Delamore Lodge" at bounding box center [196, 191] width 196 height 21
click at [141, 194] on link "Delamore Lodge" at bounding box center [146, 191] width 80 height 7
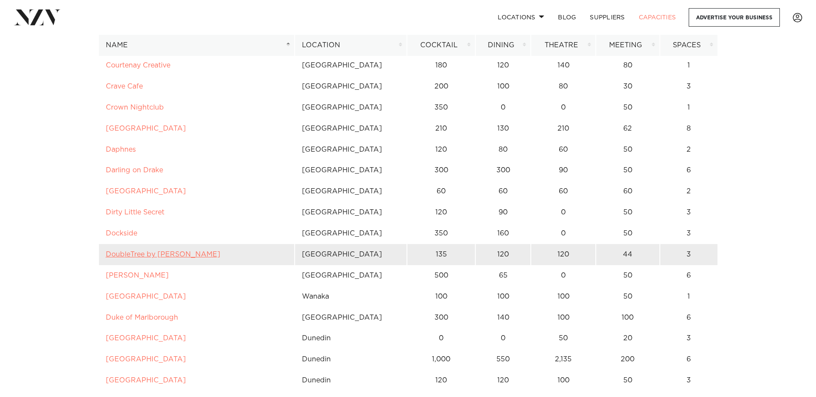
click at [154, 255] on link "DoubleTree by Hilton Auckland Karaka" at bounding box center [163, 254] width 114 height 7
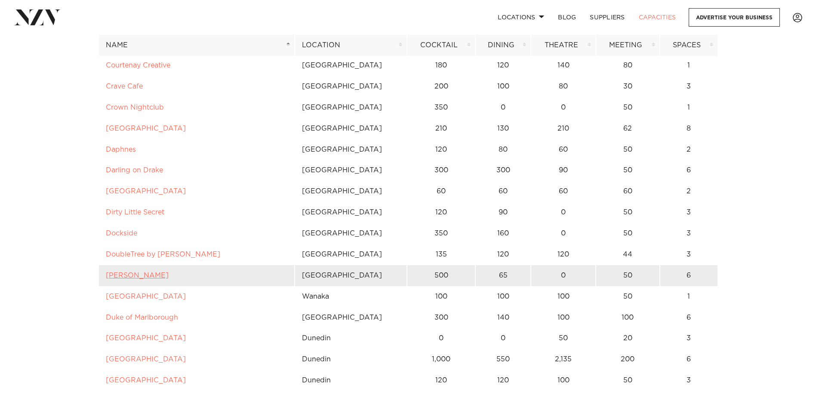
click at [125, 274] on link "Dr Rudis" at bounding box center [137, 275] width 63 height 7
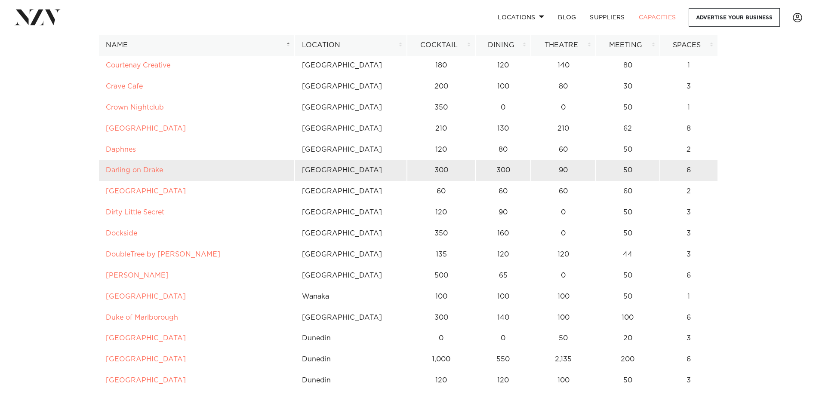
click at [149, 169] on link "Darling on Drake" at bounding box center [134, 170] width 57 height 7
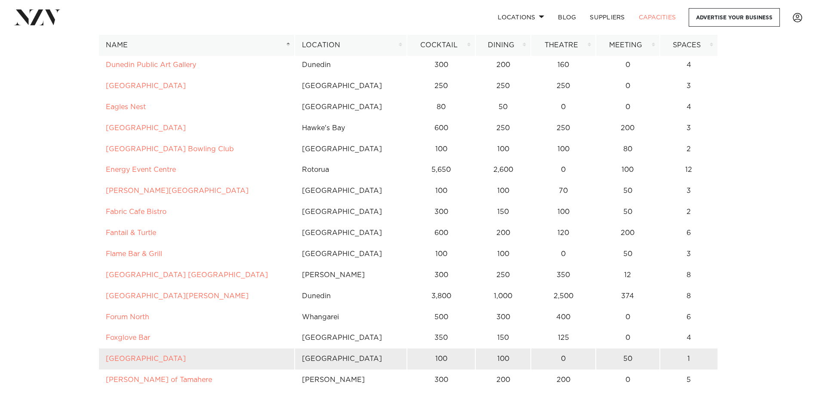
scroll to position [1591, 0]
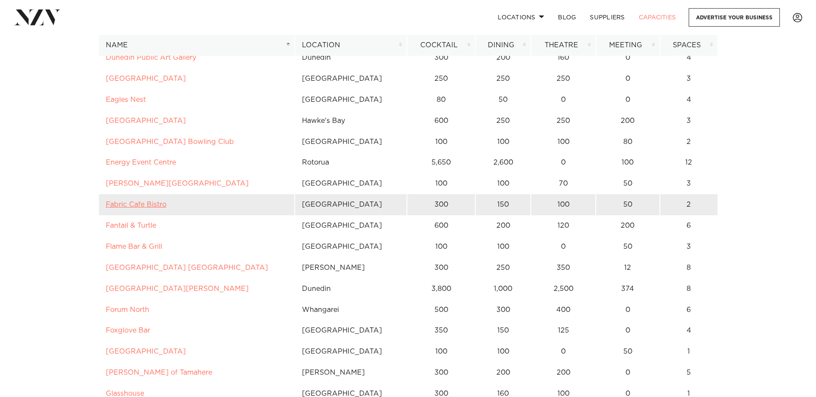
click at [146, 205] on link "Fabric Cafe Bistro" at bounding box center [136, 204] width 61 height 7
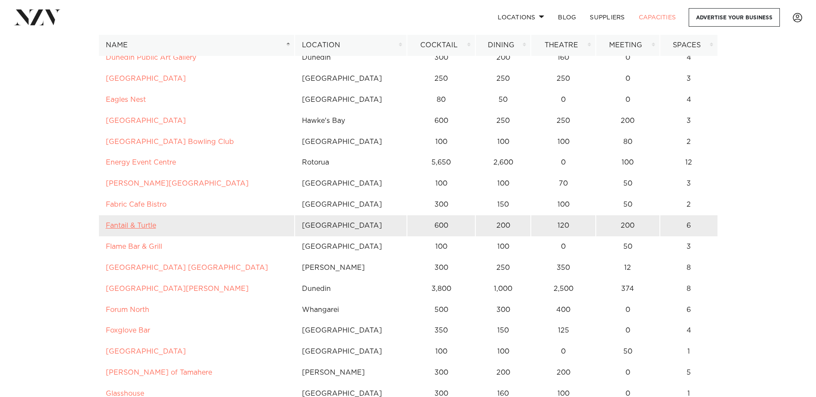
click at [148, 224] on link "Fantail & Turtle" at bounding box center [131, 225] width 50 height 7
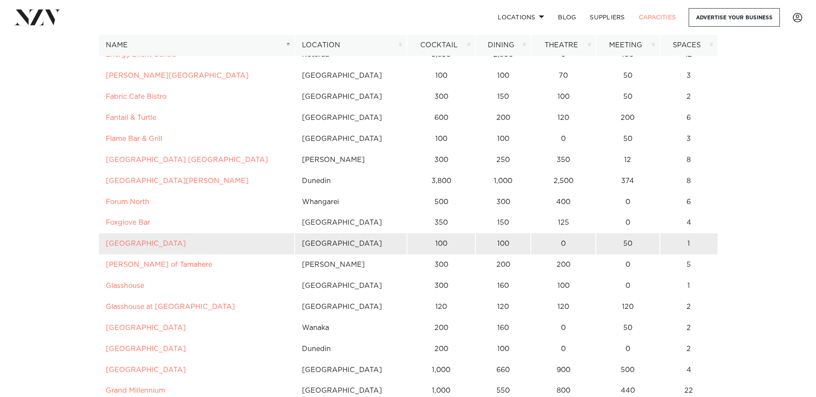
scroll to position [1763, 0]
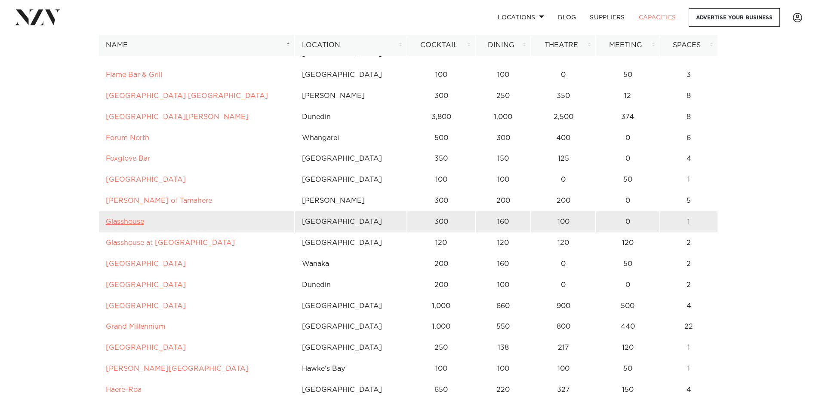
click at [118, 221] on link "Glasshouse" at bounding box center [125, 221] width 38 height 7
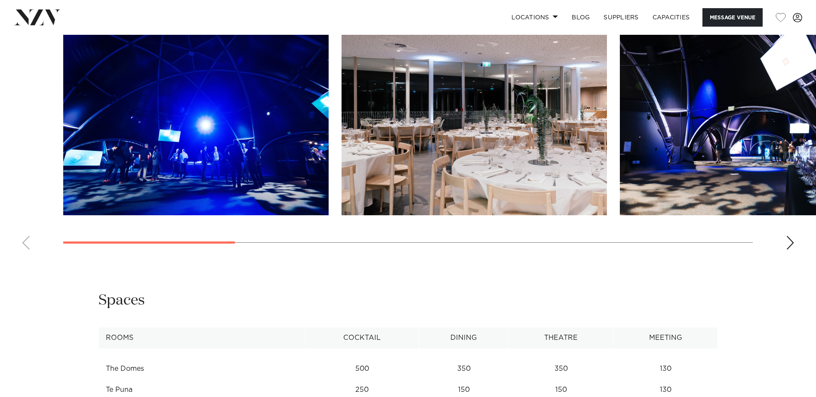
scroll to position [946, 0]
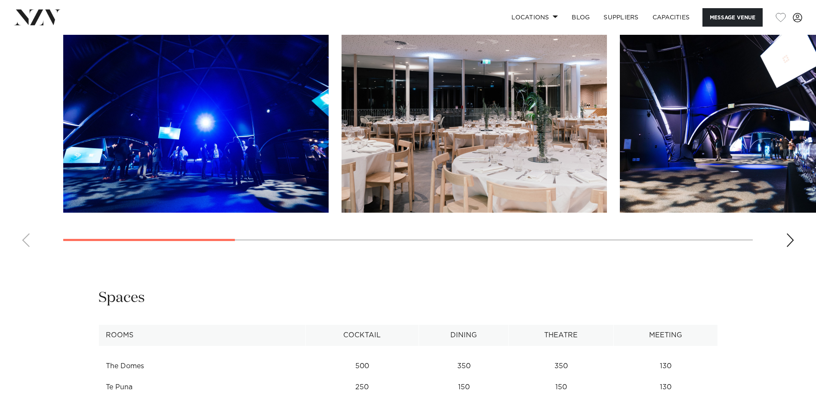
click at [791, 242] on div "Next slide" at bounding box center [790, 241] width 9 height 14
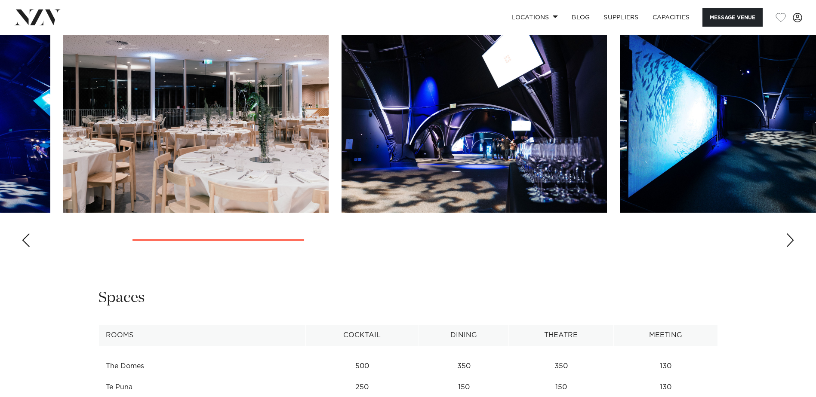
click at [791, 242] on div "Next slide" at bounding box center [790, 241] width 9 height 14
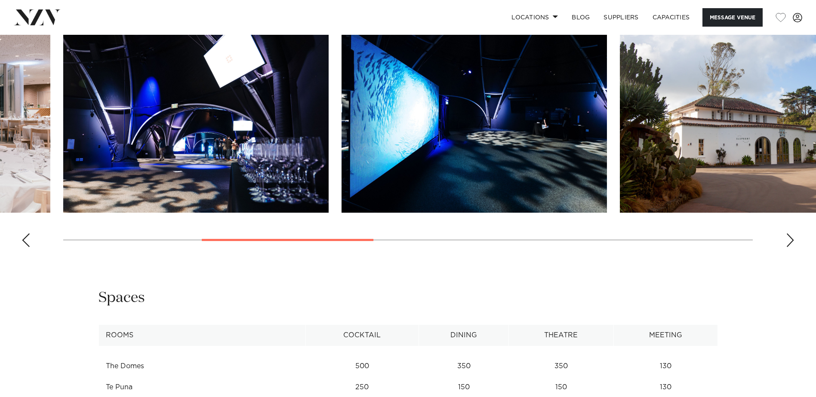
click at [791, 242] on div "Next slide" at bounding box center [790, 241] width 9 height 14
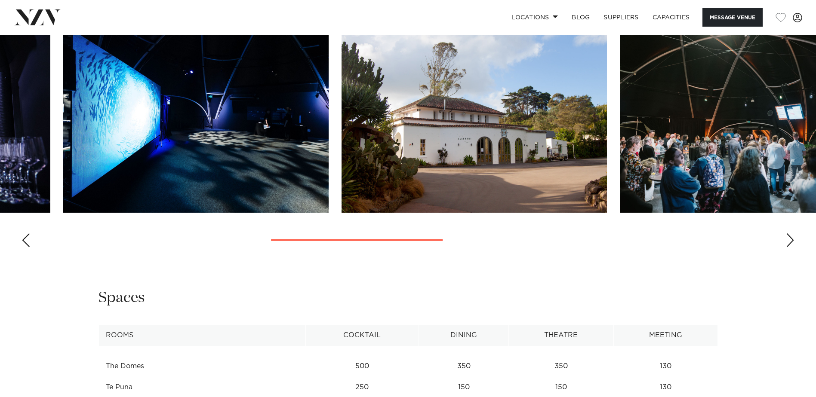
click at [791, 242] on div "Next slide" at bounding box center [790, 241] width 9 height 14
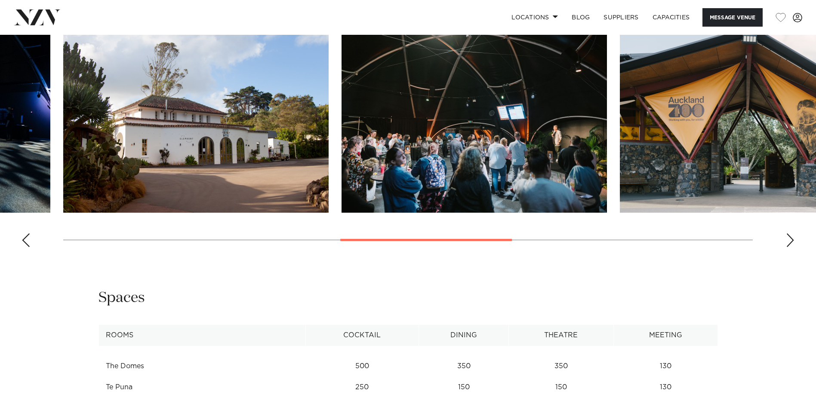
click at [791, 242] on div "Next slide" at bounding box center [790, 241] width 9 height 14
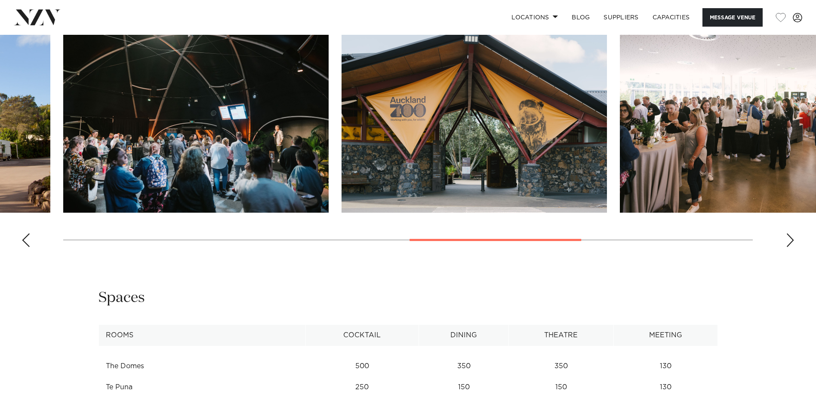
click at [791, 242] on div "Next slide" at bounding box center [790, 241] width 9 height 14
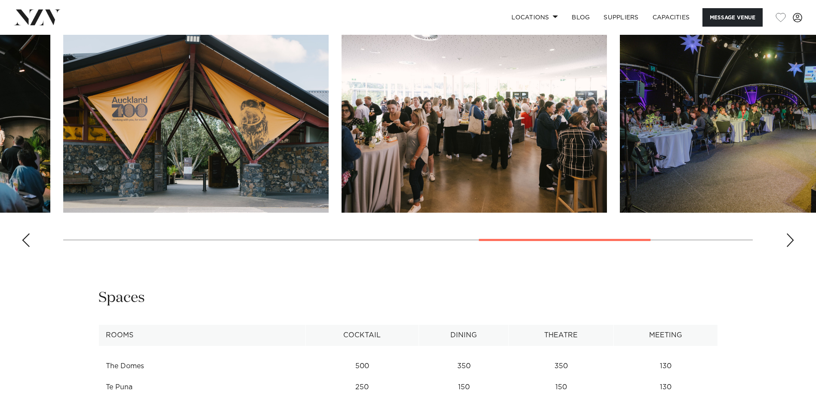
click at [791, 242] on div "Next slide" at bounding box center [790, 241] width 9 height 14
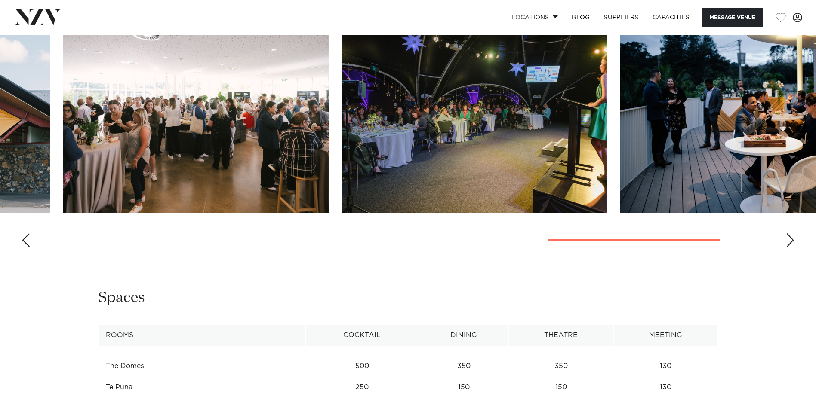
click at [791, 242] on div "Next slide" at bounding box center [790, 241] width 9 height 14
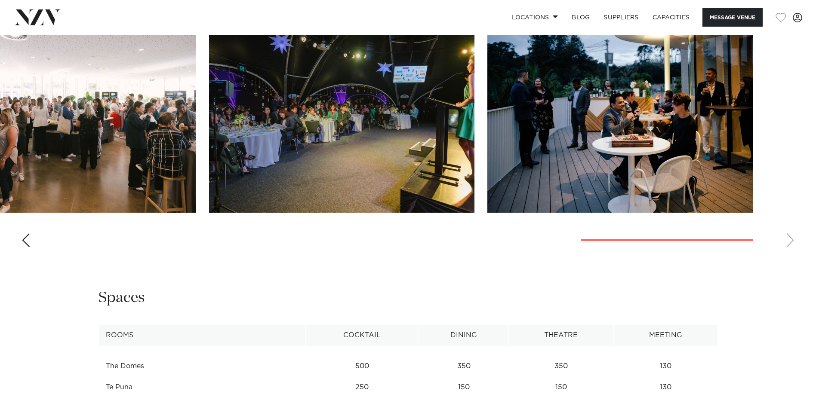
click at [791, 242] on swiper-container at bounding box center [408, 136] width 816 height 236
click at [787, 242] on swiper-container at bounding box center [408, 136] width 816 height 236
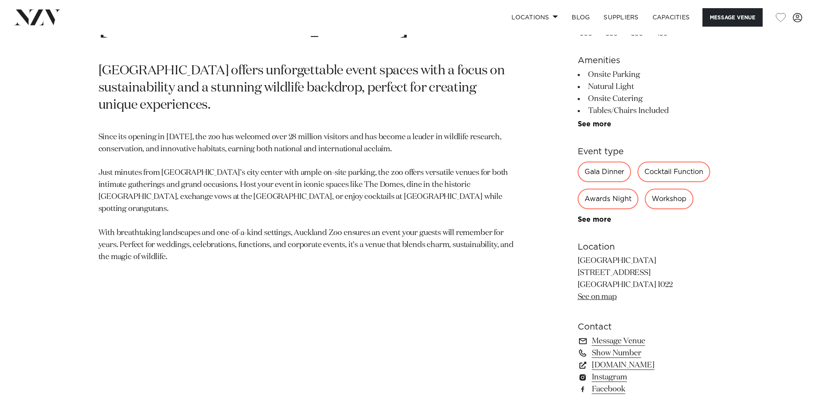
scroll to position [516, 0]
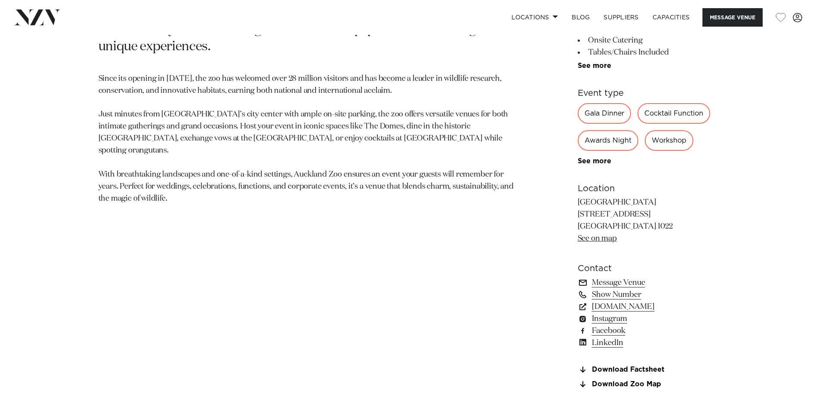
click at [631, 284] on link "Message Venue" at bounding box center [648, 283] width 140 height 12
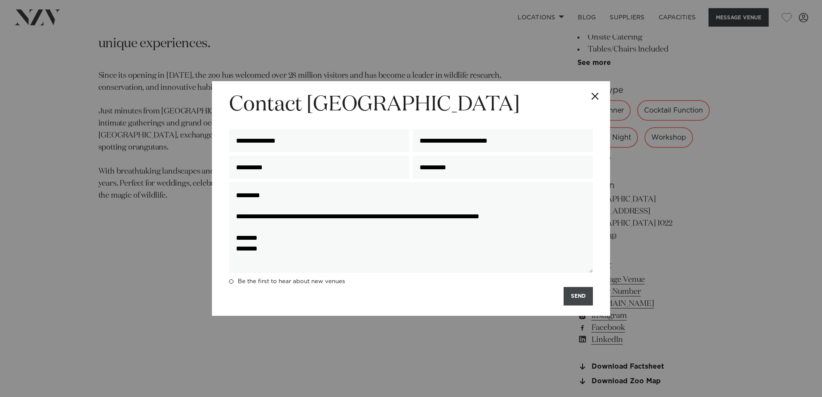
click at [575, 300] on button "SEND" at bounding box center [578, 296] width 29 height 18
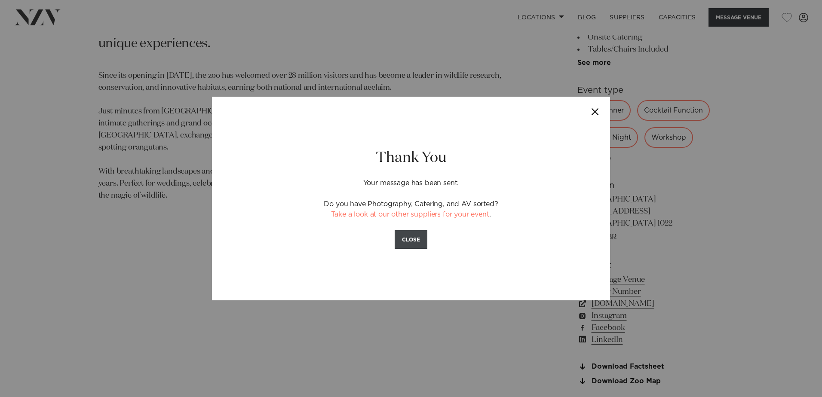
click at [413, 236] on button "CLOSE" at bounding box center [411, 240] width 33 height 18
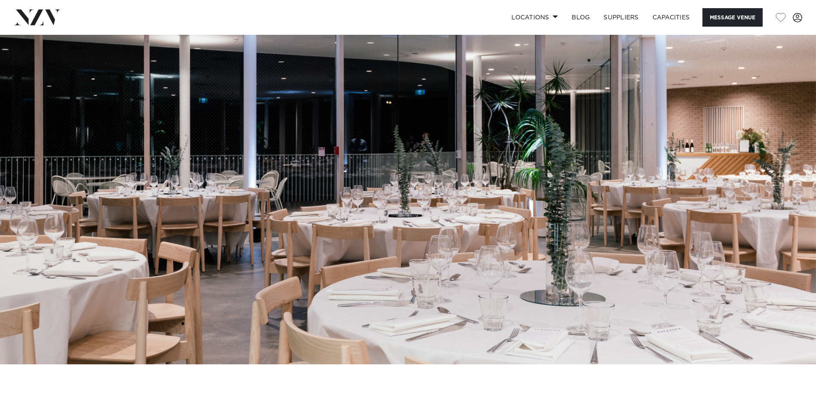
scroll to position [0, 0]
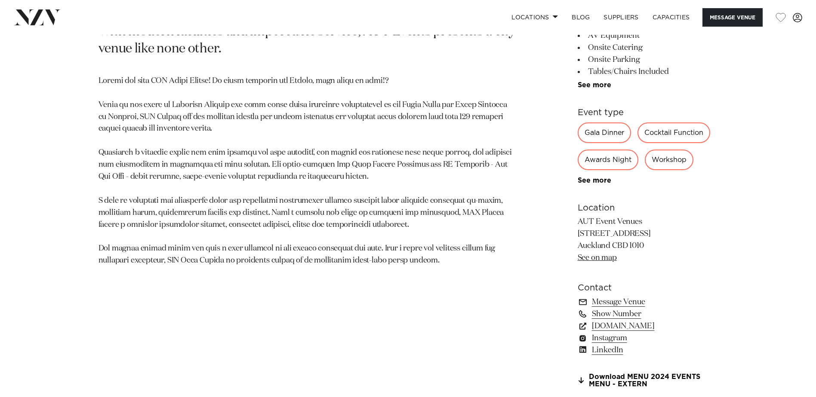
scroll to position [516, 0]
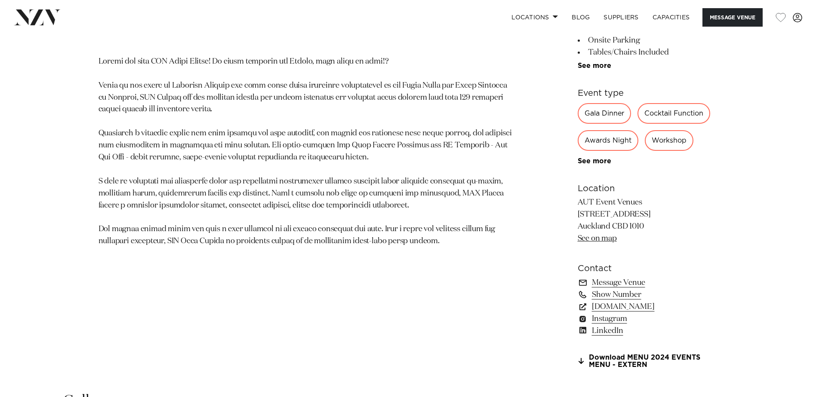
click at [230, 98] on p at bounding box center [307, 152] width 418 height 192
click at [235, 154] on p at bounding box center [307, 152] width 418 height 192
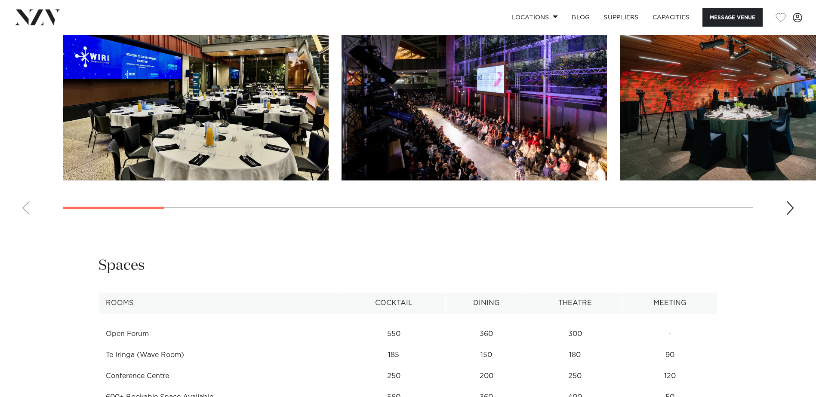
scroll to position [860, 0]
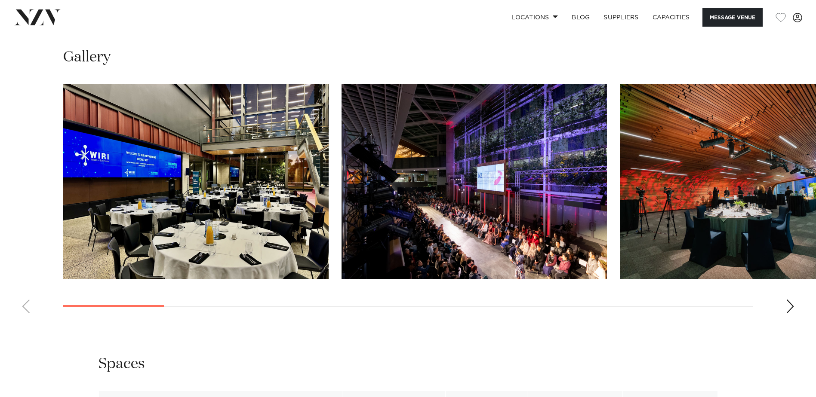
click at [216, 167] on img "1 / 17" at bounding box center [195, 181] width 265 height 195
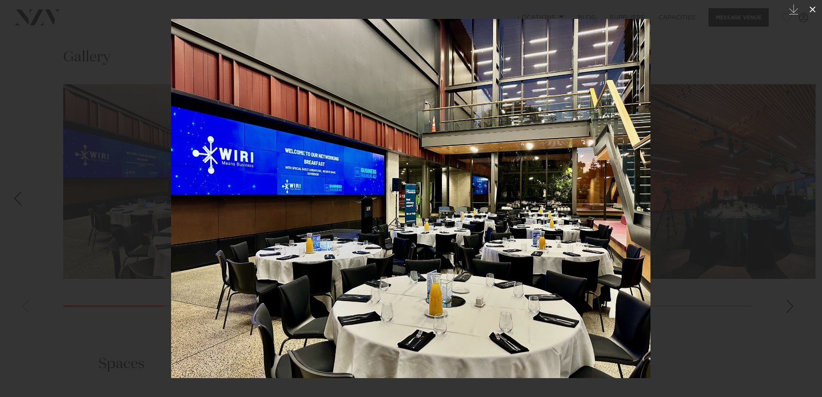
click at [811, 6] on icon at bounding box center [813, 9] width 10 height 10
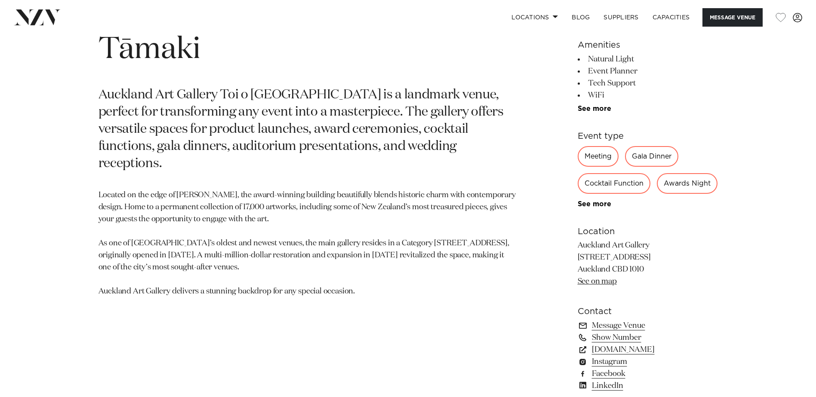
scroll to position [516, 0]
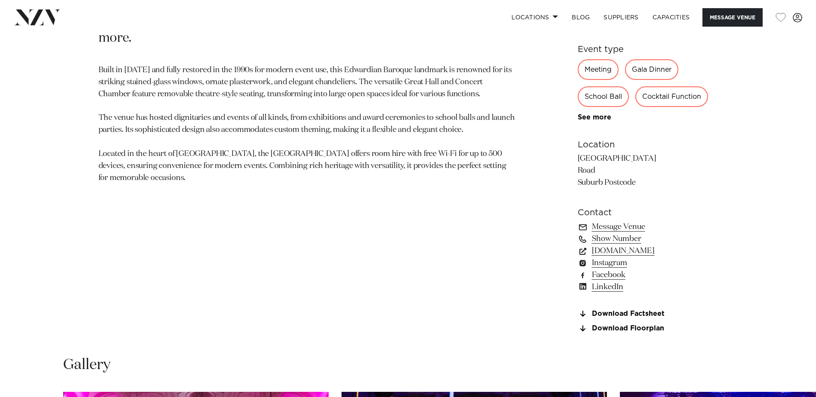
scroll to position [387, 0]
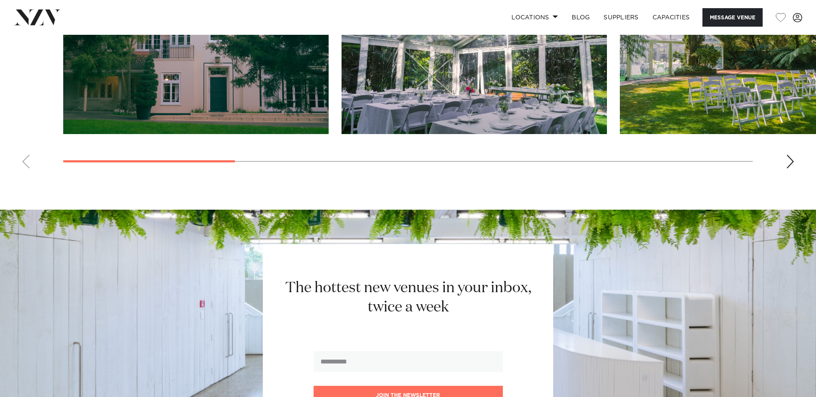
scroll to position [774, 0]
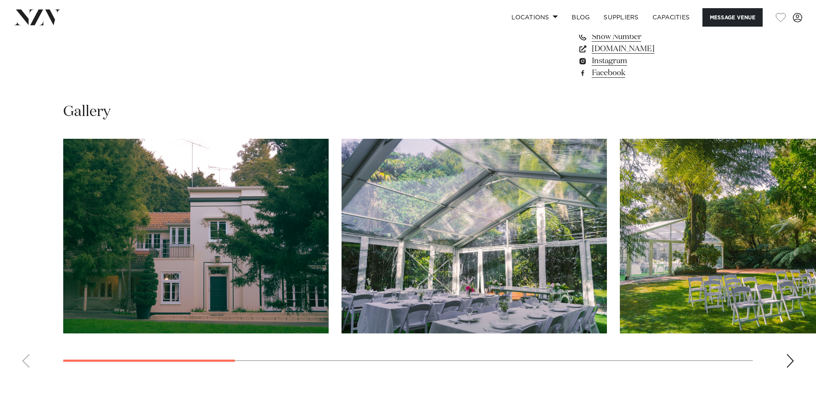
click at [203, 253] on img "1 / 10" at bounding box center [195, 236] width 265 height 195
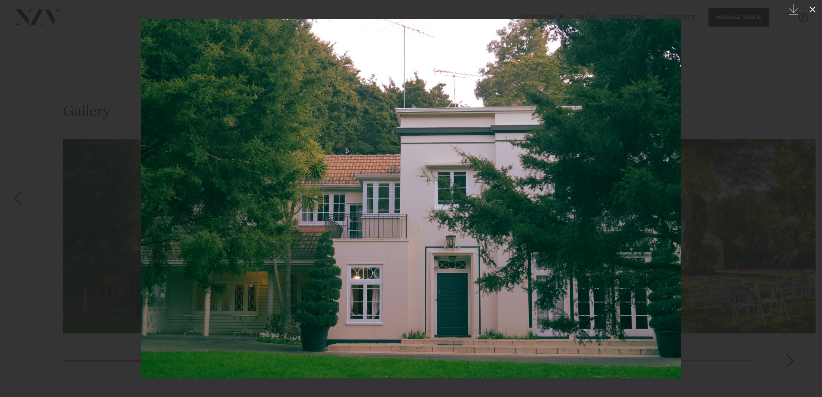
click at [812, 9] on icon at bounding box center [813, 9] width 6 height 6
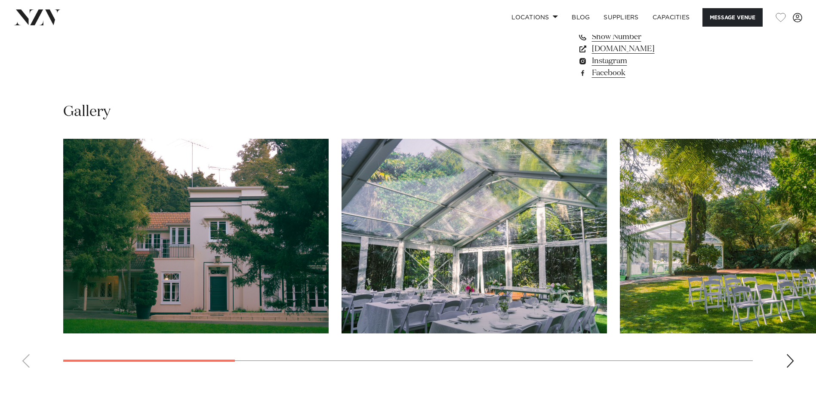
click at [792, 361] on div "Next slide" at bounding box center [790, 361] width 9 height 14
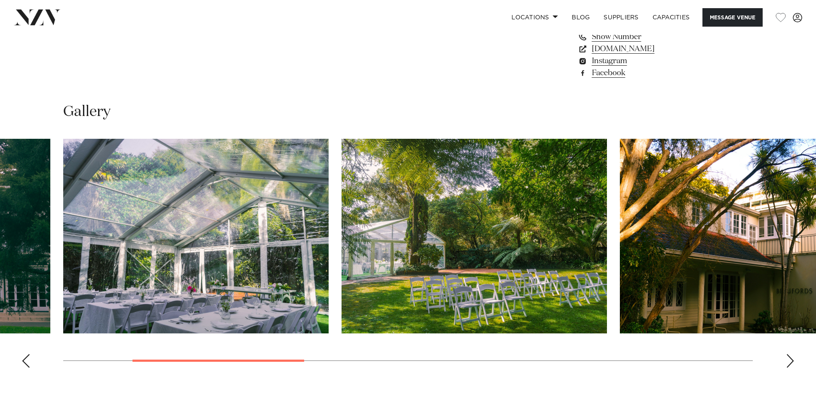
click at [792, 361] on div "Next slide" at bounding box center [790, 361] width 9 height 14
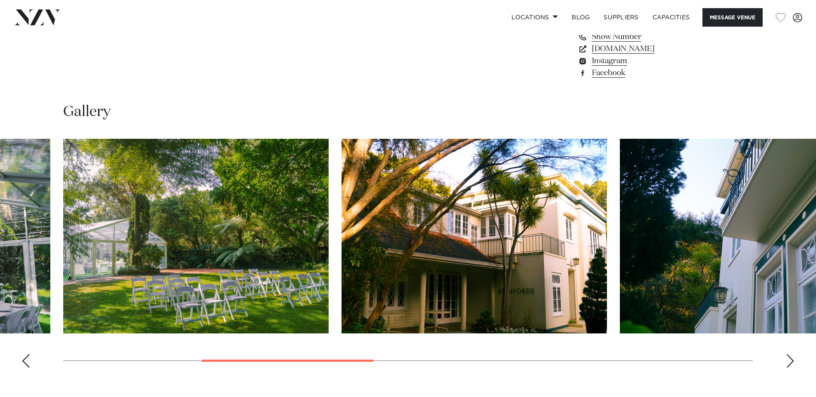
click at [792, 361] on div "Next slide" at bounding box center [790, 361] width 9 height 14
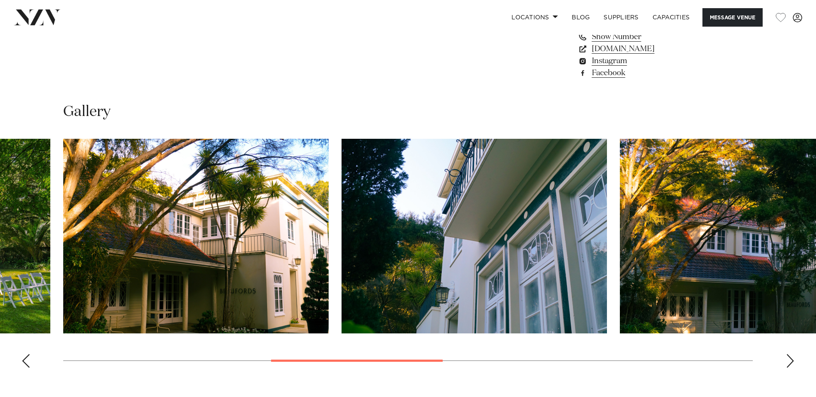
click at [792, 361] on div "Next slide" at bounding box center [790, 361] width 9 height 14
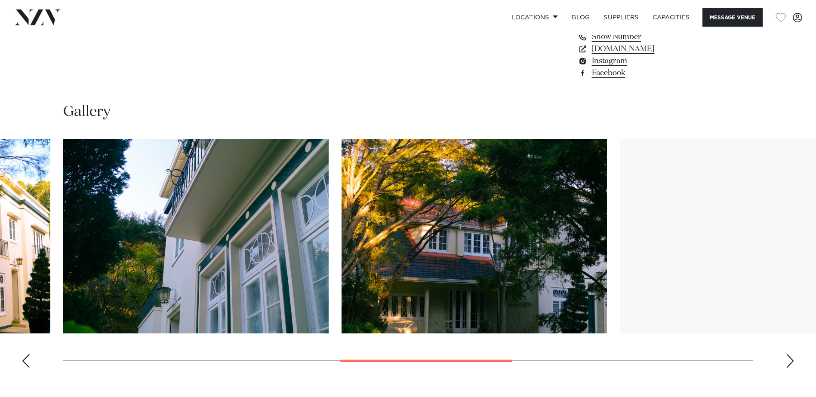
click at [792, 361] on div "Next slide" at bounding box center [790, 361] width 9 height 14
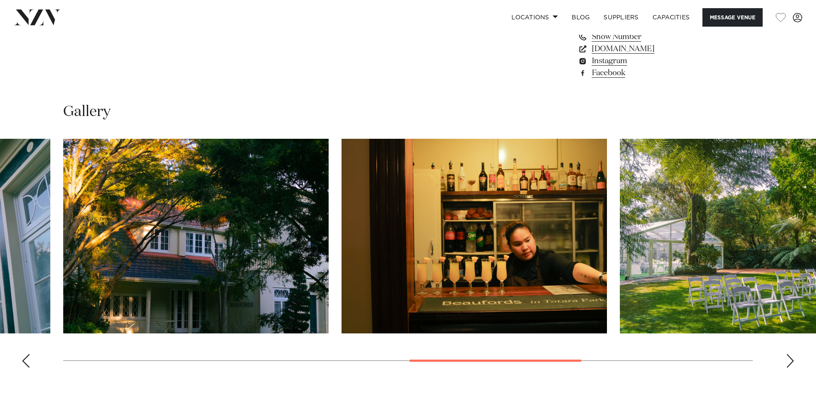
click at [792, 361] on div "Next slide" at bounding box center [790, 361] width 9 height 14
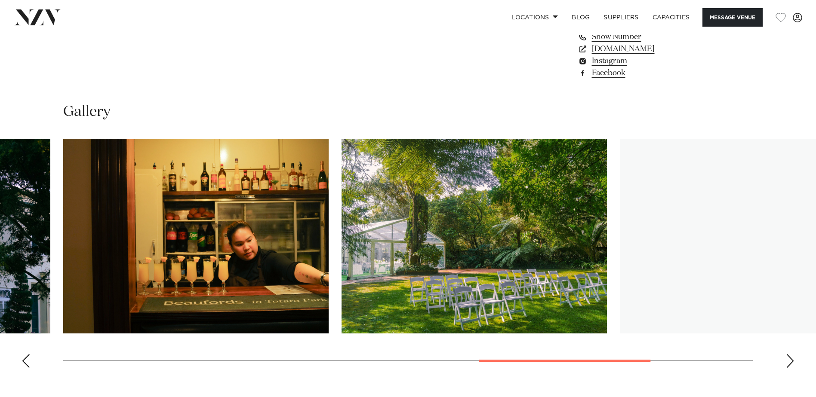
click at [792, 361] on div "Next slide" at bounding box center [790, 361] width 9 height 14
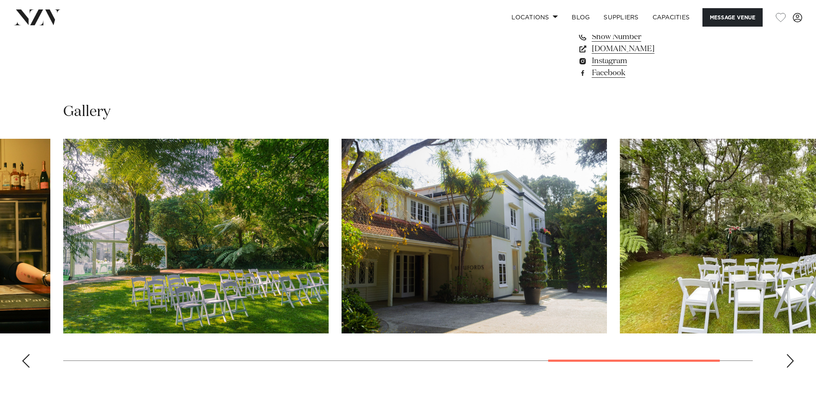
click at [792, 361] on div "Next slide" at bounding box center [790, 361] width 9 height 14
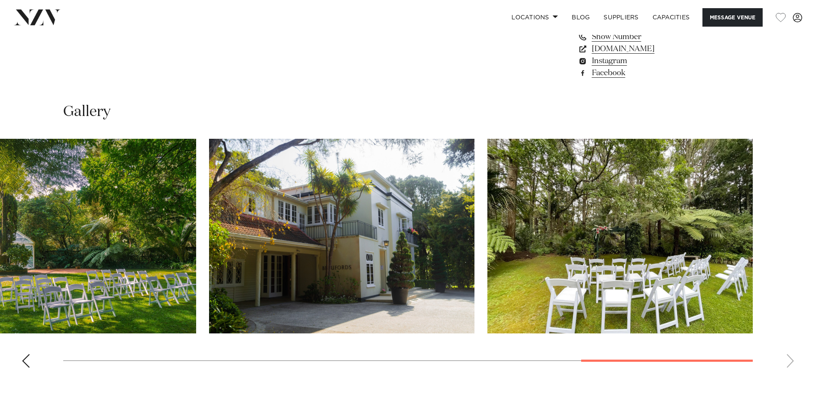
click at [792, 361] on swiper-container at bounding box center [408, 257] width 816 height 236
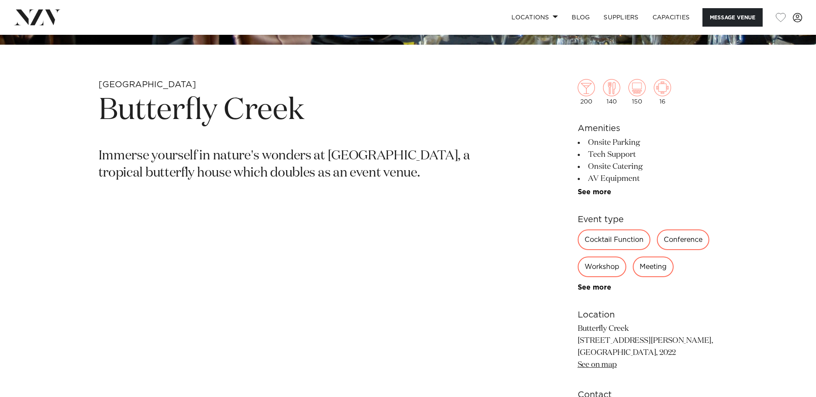
scroll to position [430, 0]
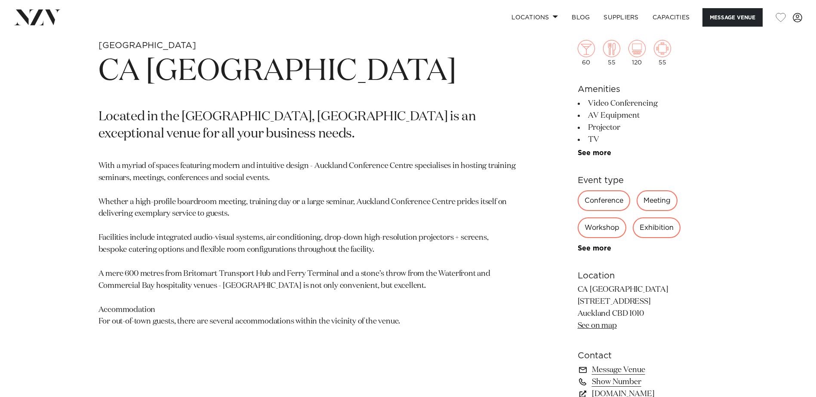
scroll to position [430, 0]
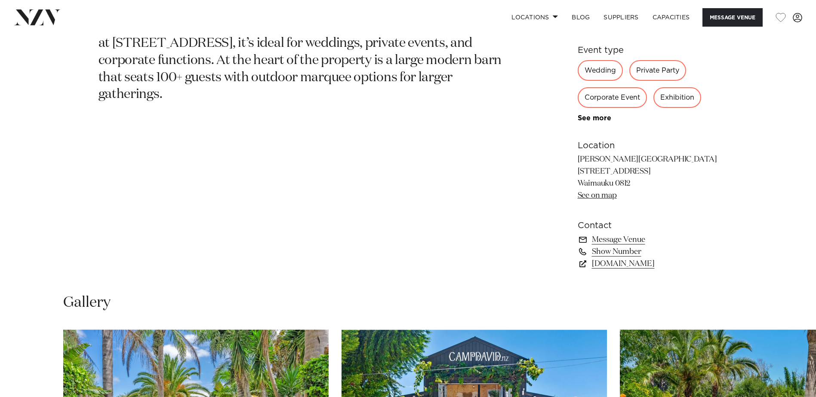
scroll to position [774, 0]
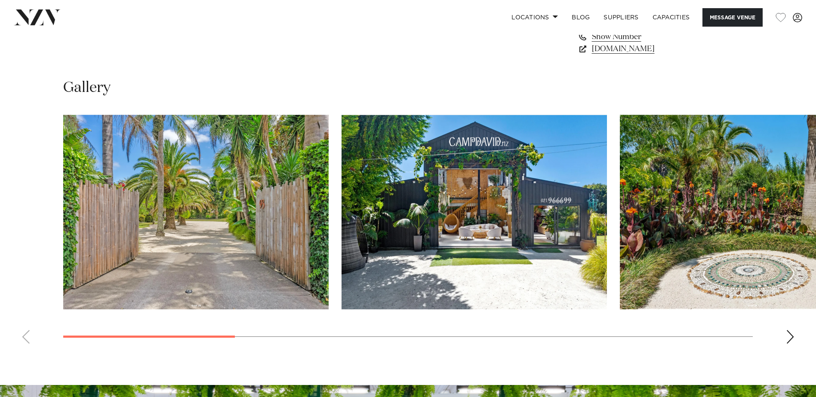
click at [790, 336] on div "Next slide" at bounding box center [790, 337] width 9 height 14
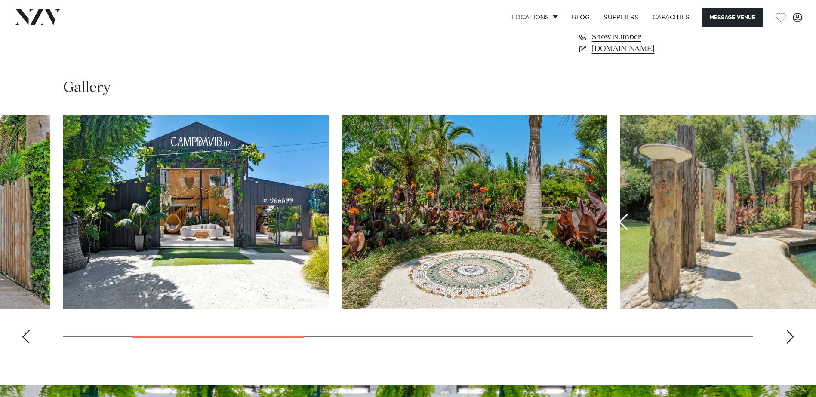
click at [790, 336] on div "Next slide" at bounding box center [790, 337] width 9 height 14
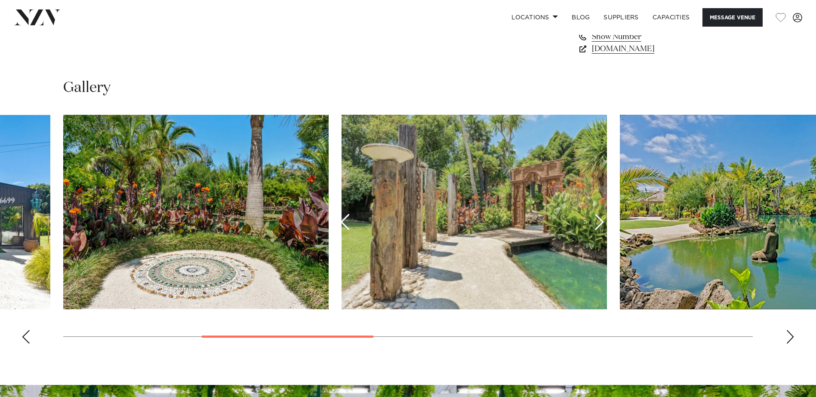
click at [790, 336] on div "Next slide" at bounding box center [790, 337] width 9 height 14
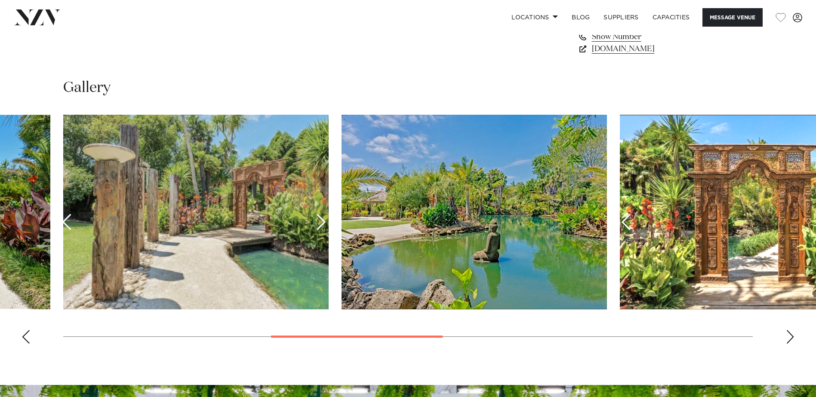
click at [790, 336] on div "Next slide" at bounding box center [790, 337] width 9 height 14
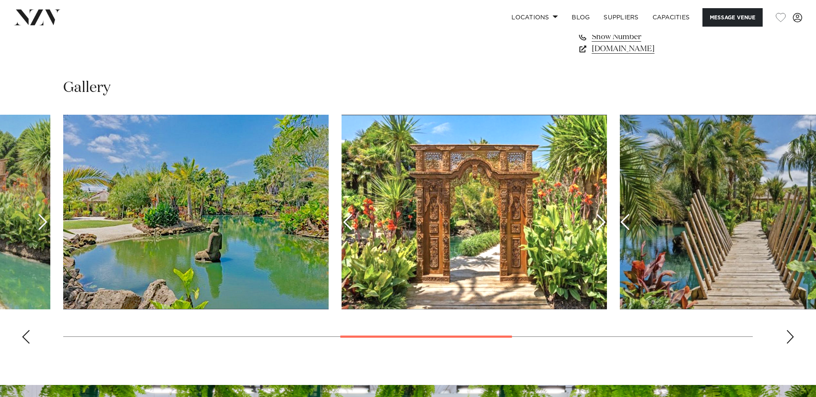
click at [790, 336] on div "Next slide" at bounding box center [790, 337] width 9 height 14
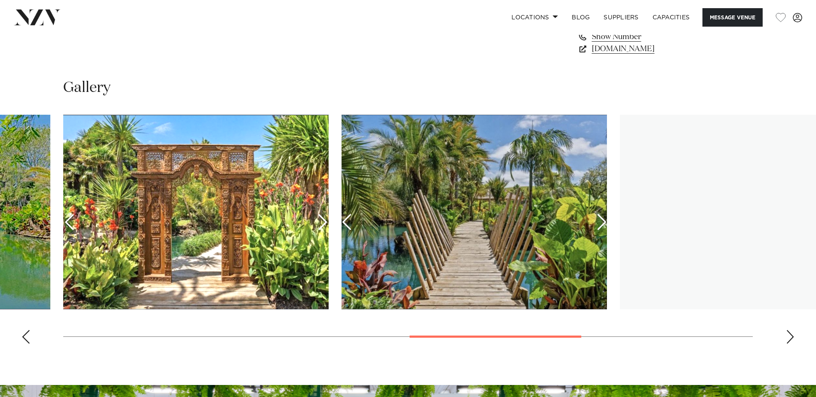
click at [790, 336] on div "Next slide" at bounding box center [790, 337] width 9 height 14
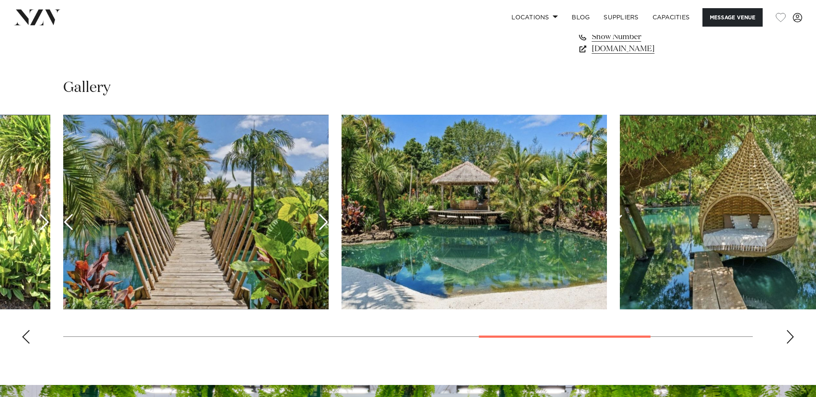
click at [790, 336] on div "Next slide" at bounding box center [790, 337] width 9 height 14
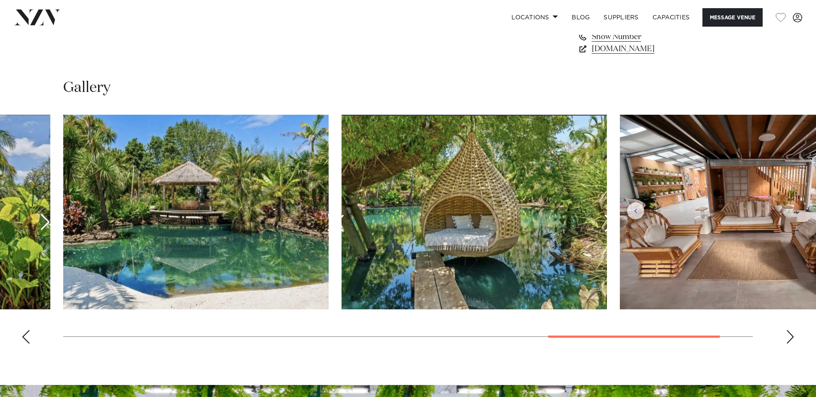
click at [790, 336] on div "Next slide" at bounding box center [790, 337] width 9 height 14
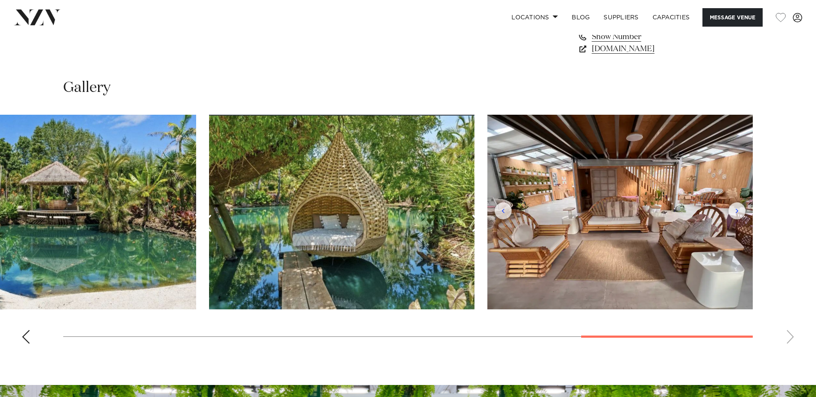
click at [790, 336] on swiper-container at bounding box center [408, 233] width 816 height 236
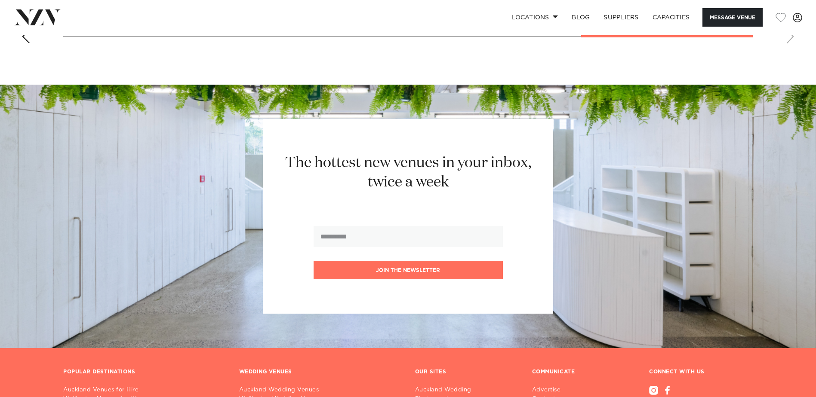
scroll to position [1075, 0]
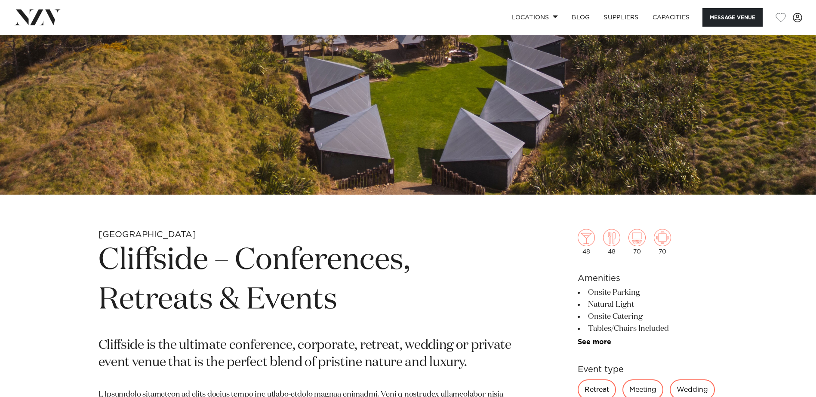
scroll to position [301, 0]
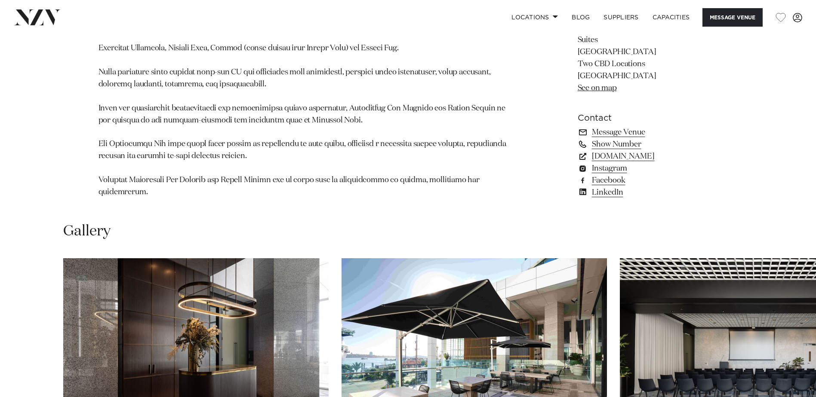
scroll to position [1032, 0]
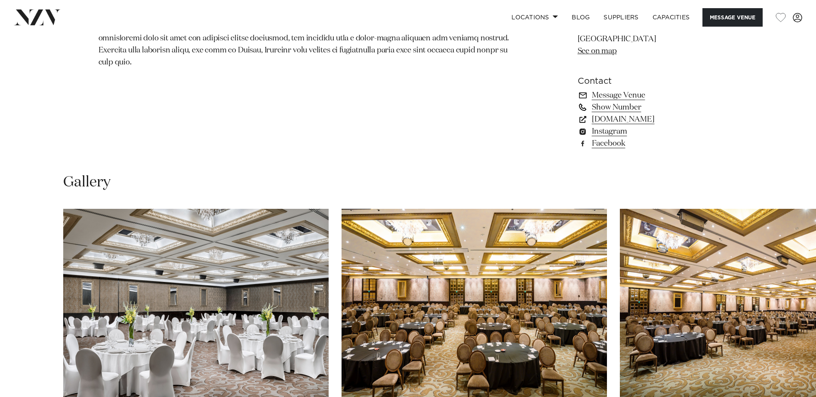
scroll to position [731, 0]
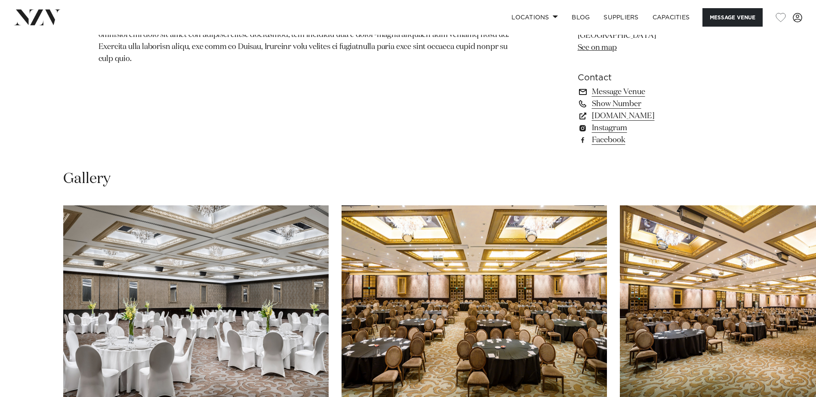
click at [634, 86] on link "Message Venue" at bounding box center [648, 92] width 140 height 12
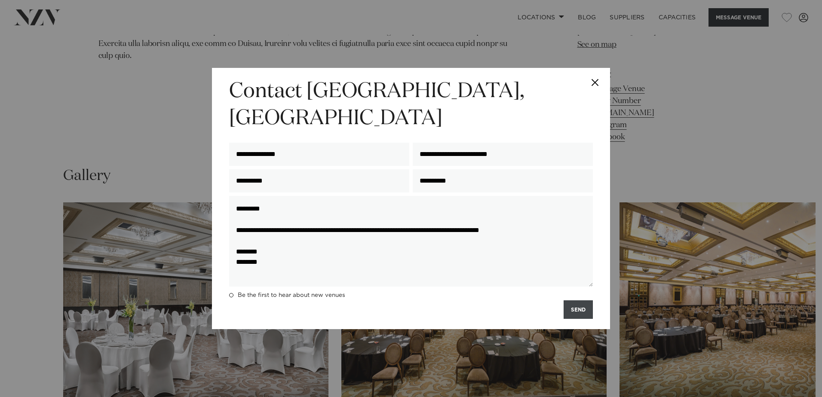
click at [580, 301] on button "SEND" at bounding box center [578, 310] width 29 height 18
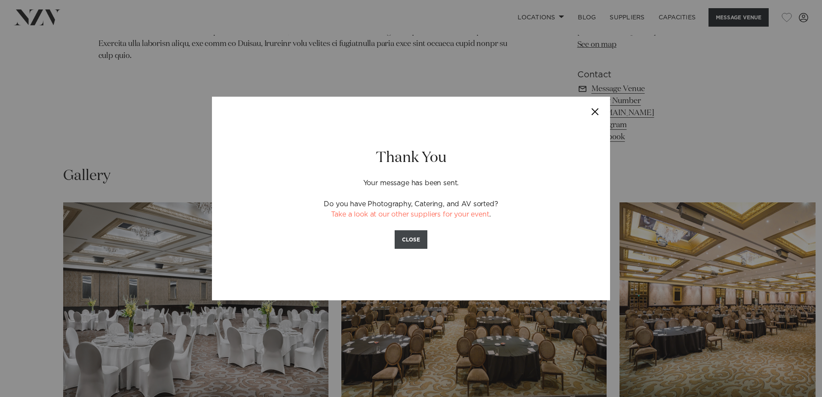
click at [410, 243] on button "CLOSE" at bounding box center [411, 240] width 33 height 18
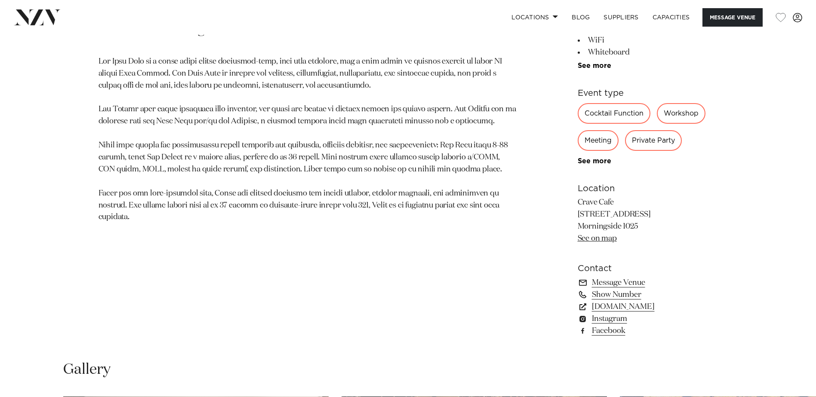
scroll to position [344, 0]
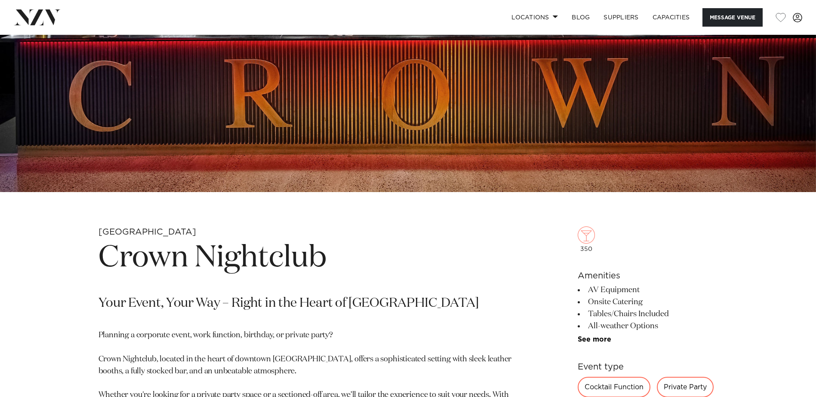
scroll to position [344, 0]
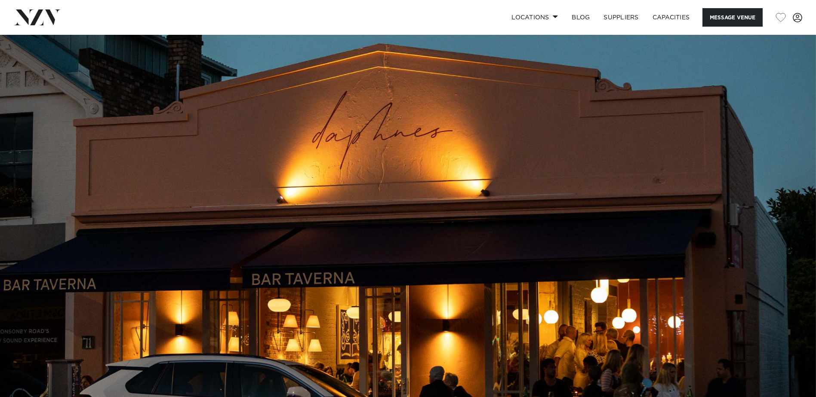
click at [132, 267] on img at bounding box center [408, 226] width 816 height 382
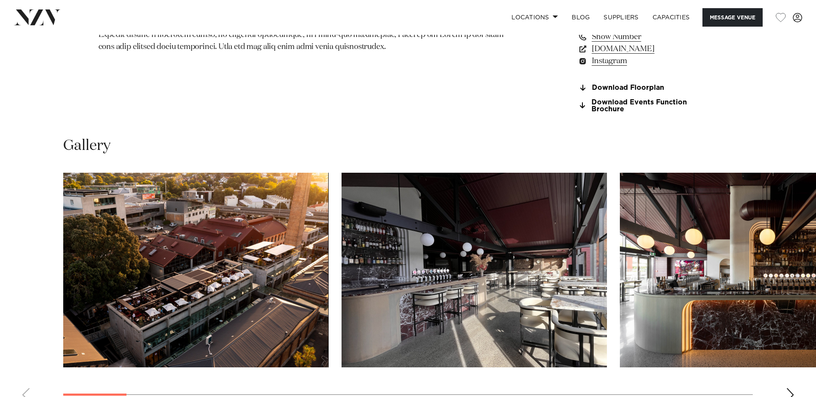
scroll to position [946, 0]
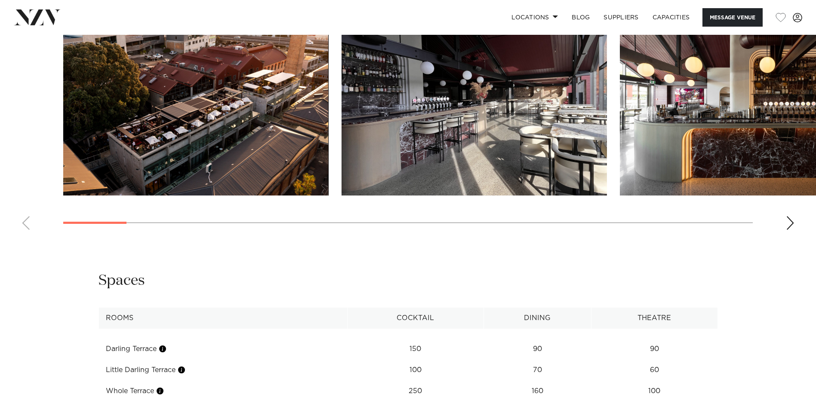
click at [787, 230] on div "Next slide" at bounding box center [790, 223] width 9 height 14
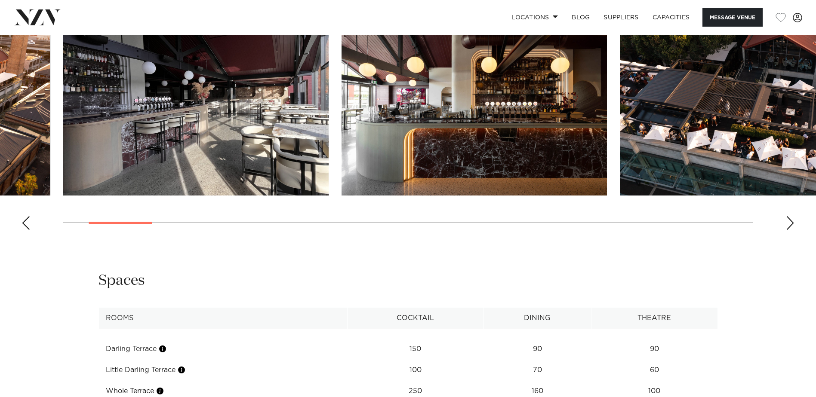
click at [787, 230] on div "Next slide" at bounding box center [790, 223] width 9 height 14
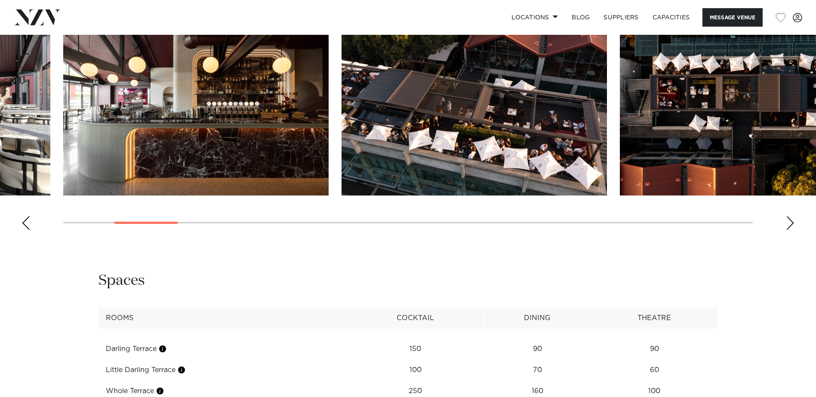
click at [787, 230] on div "Next slide" at bounding box center [790, 223] width 9 height 14
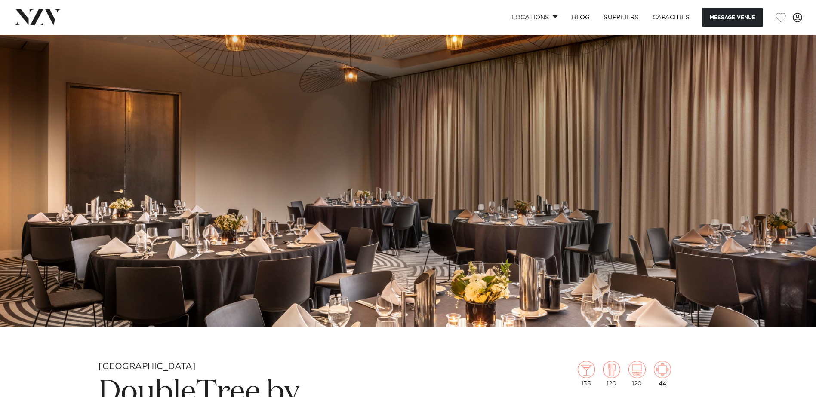
scroll to position [129, 0]
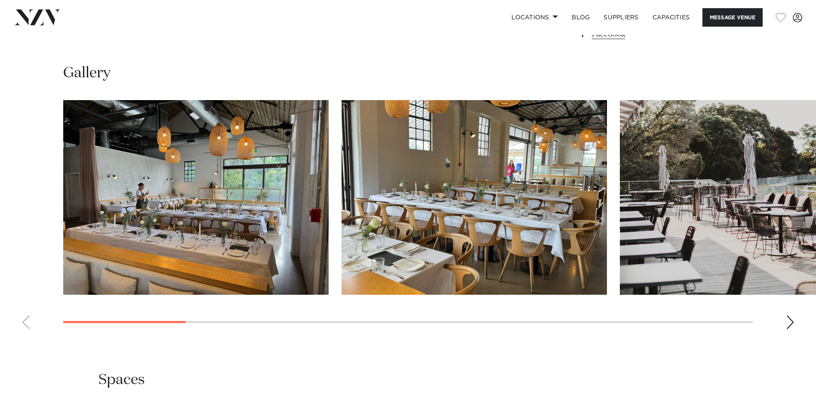
scroll to position [817, 0]
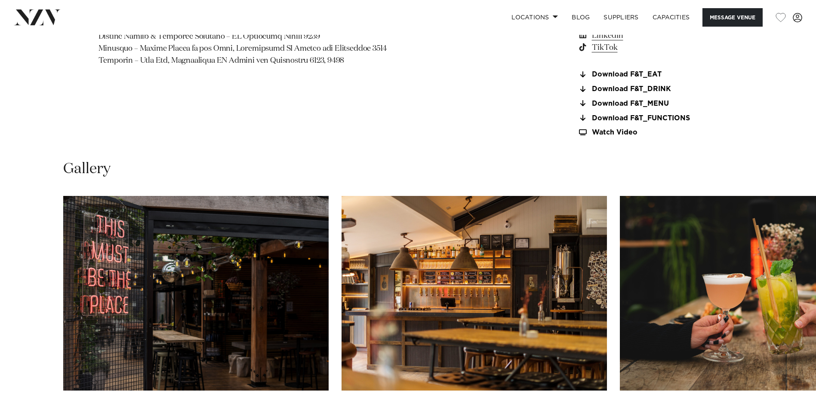
scroll to position [946, 0]
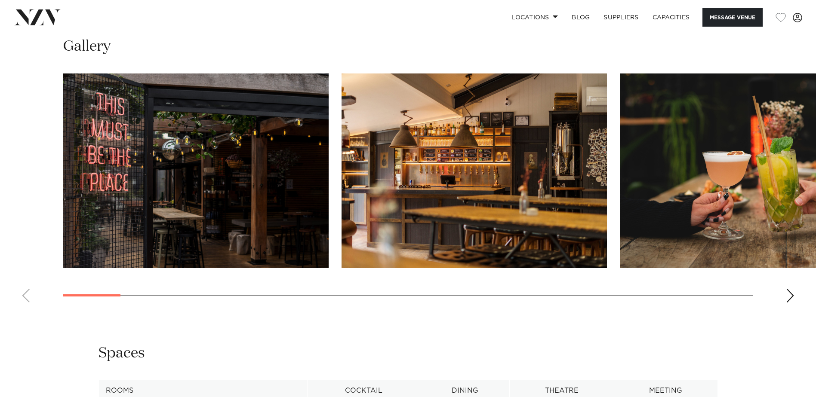
click at [787, 295] on div "Next slide" at bounding box center [790, 296] width 9 height 14
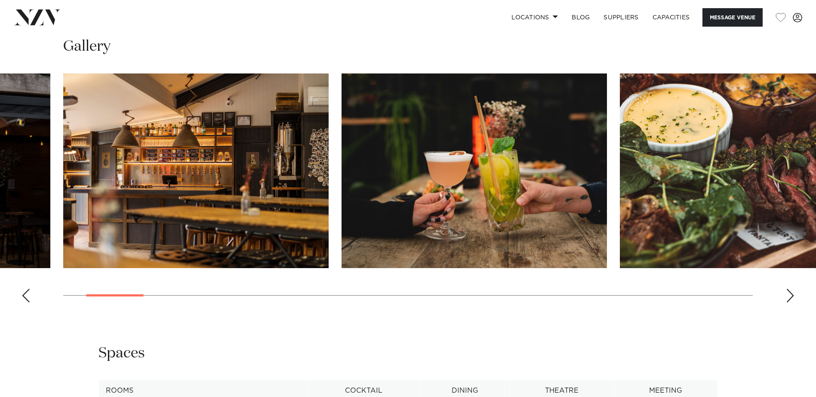
click at [787, 295] on div "Next slide" at bounding box center [790, 296] width 9 height 14
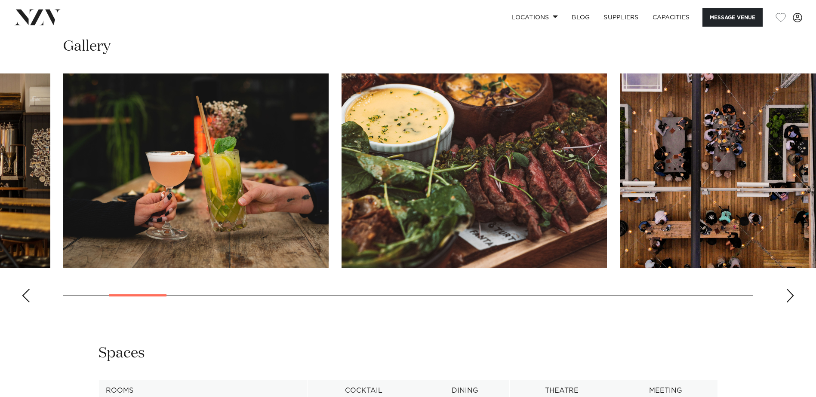
click at [787, 295] on div "Next slide" at bounding box center [790, 296] width 9 height 14
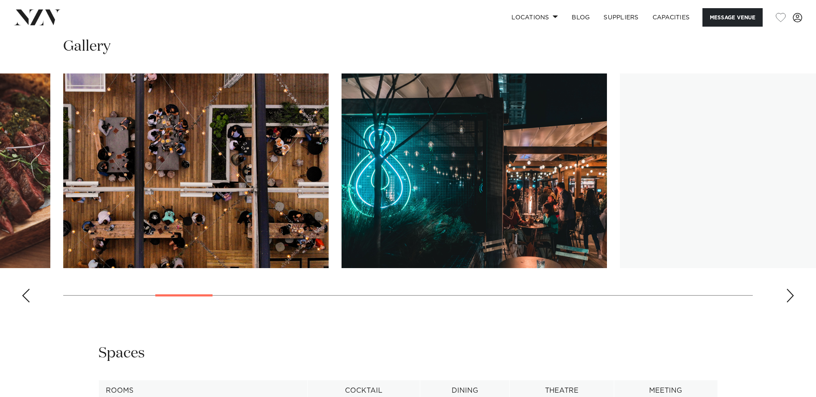
click at [787, 295] on div "Next slide" at bounding box center [790, 296] width 9 height 14
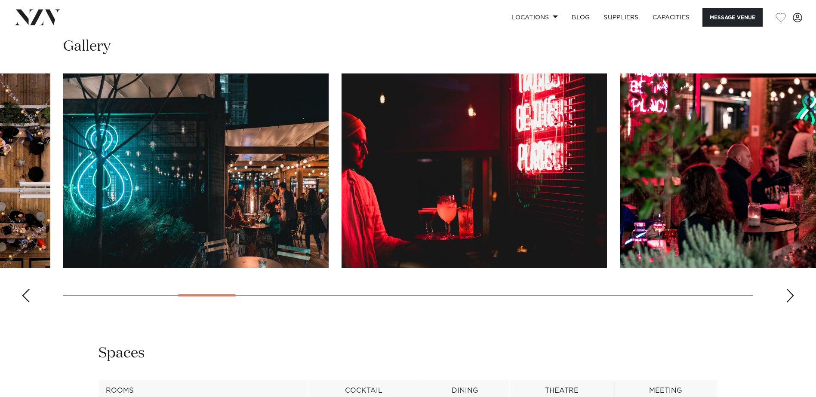
click at [787, 295] on div "Next slide" at bounding box center [790, 296] width 9 height 14
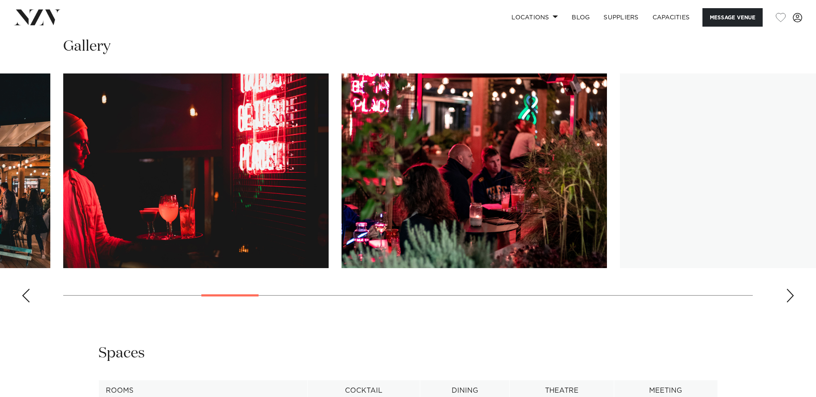
click at [787, 295] on div "Next slide" at bounding box center [790, 296] width 9 height 14
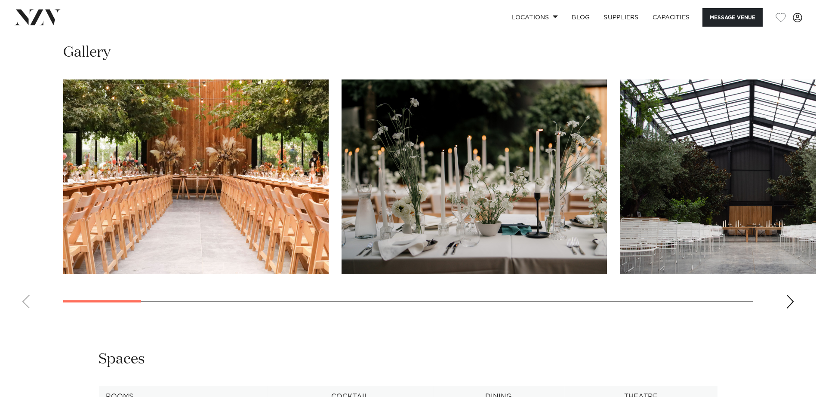
scroll to position [903, 0]
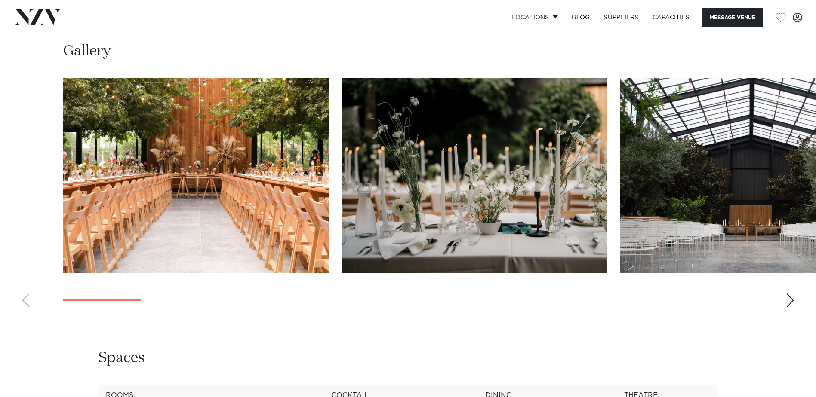
click at [791, 304] on div "Next slide" at bounding box center [790, 301] width 9 height 14
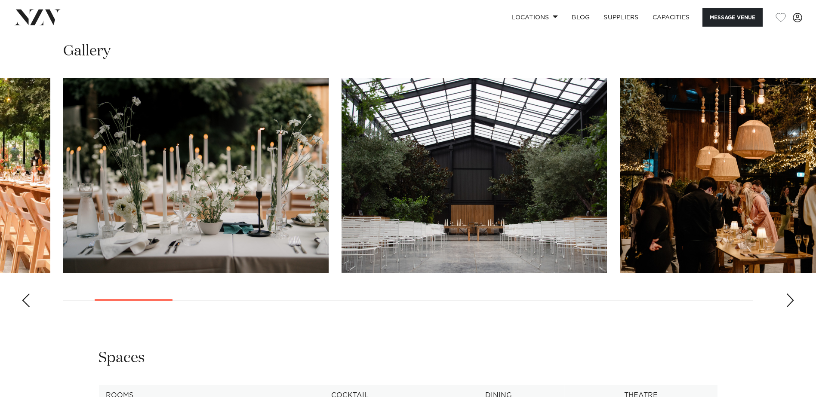
click at [791, 303] on div "Next slide" at bounding box center [790, 301] width 9 height 14
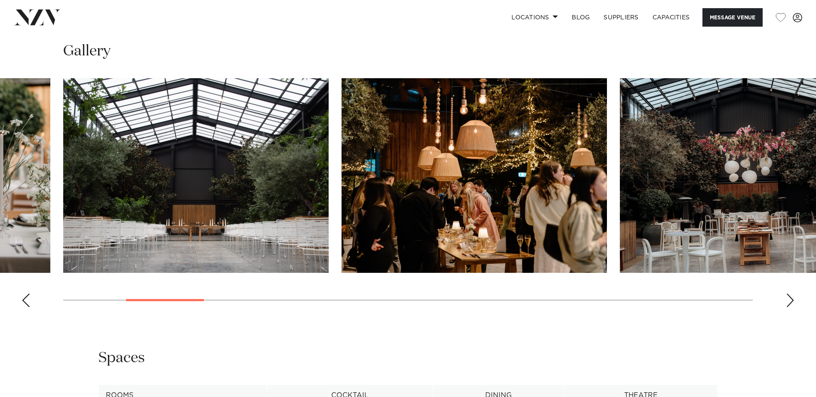
click at [791, 303] on div "Next slide" at bounding box center [790, 301] width 9 height 14
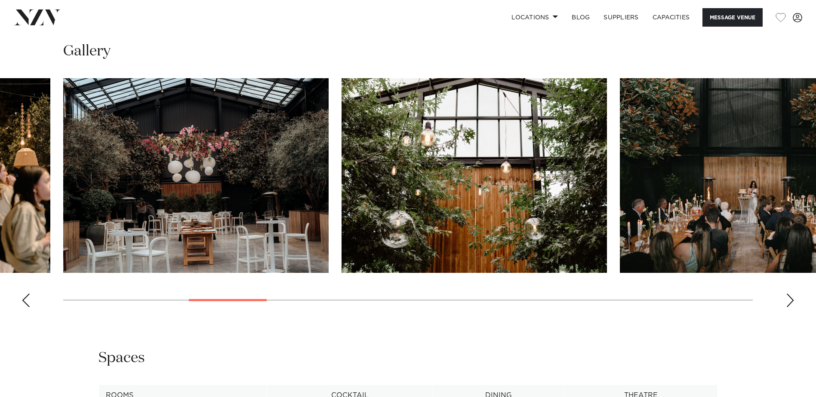
click at [791, 303] on div "Next slide" at bounding box center [790, 301] width 9 height 14
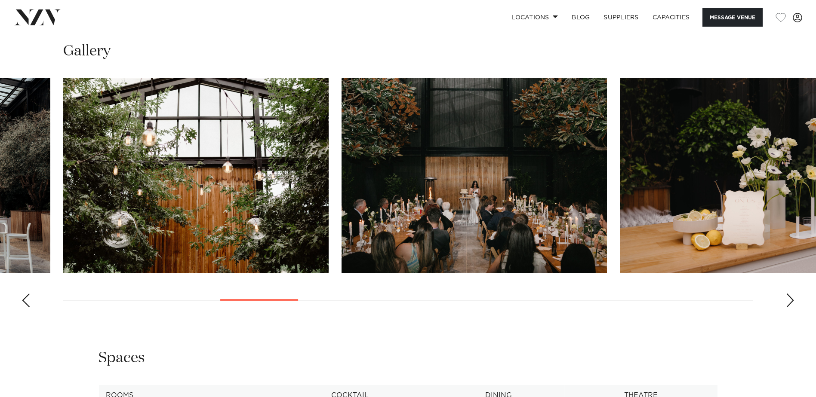
click at [791, 303] on div "Next slide" at bounding box center [790, 301] width 9 height 14
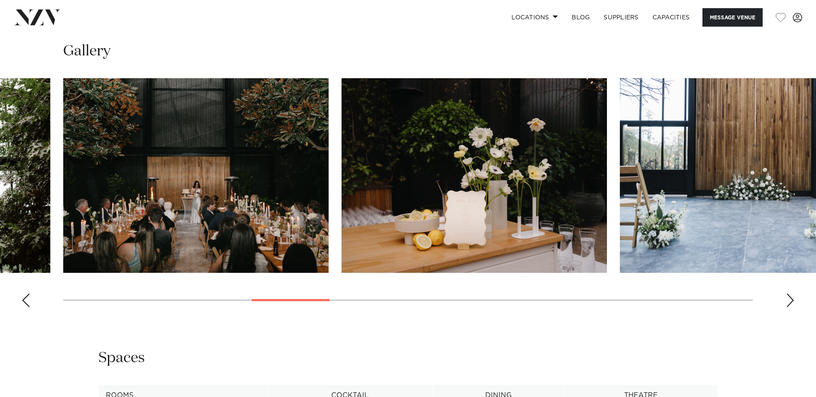
click at [791, 303] on div "Next slide" at bounding box center [790, 301] width 9 height 14
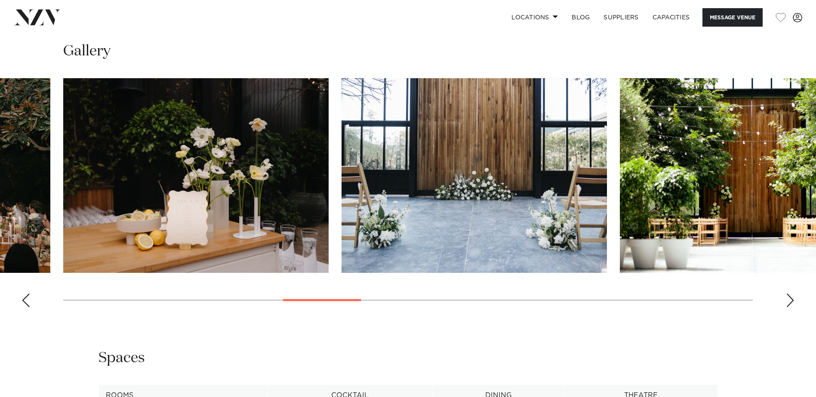
click at [791, 303] on div "Next slide" at bounding box center [790, 301] width 9 height 14
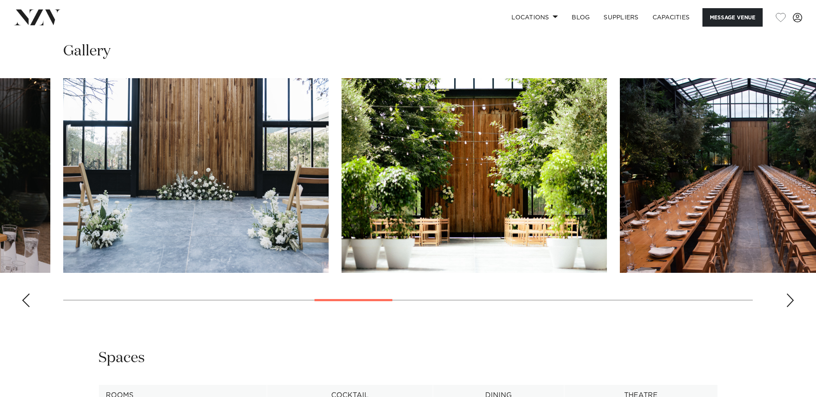
click at [791, 303] on div "Next slide" at bounding box center [790, 301] width 9 height 14
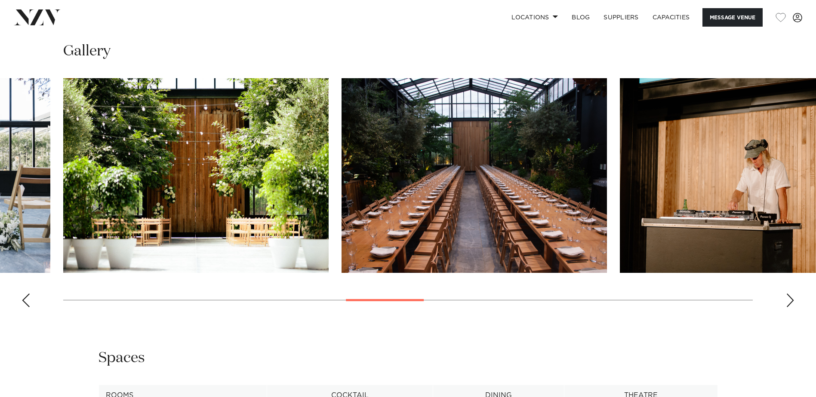
click at [787, 301] on div "Next slide" at bounding box center [790, 301] width 9 height 14
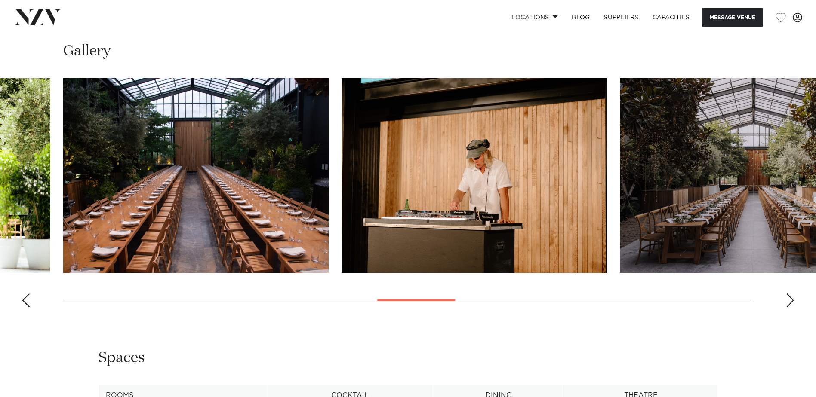
click at [787, 301] on div "Next slide" at bounding box center [790, 301] width 9 height 14
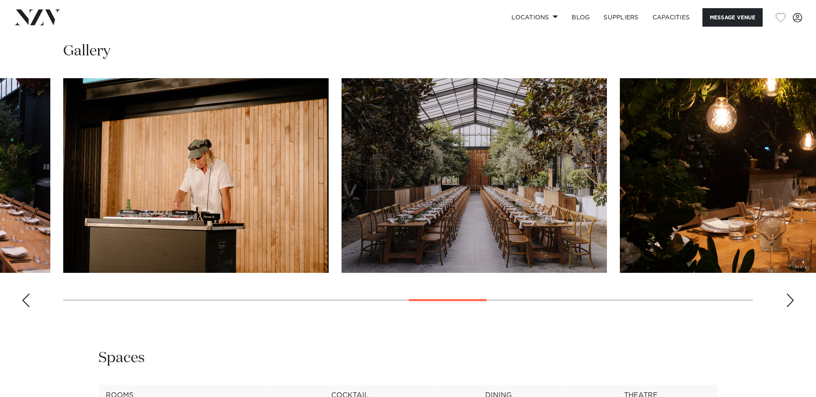
click at [787, 301] on div "Next slide" at bounding box center [790, 301] width 9 height 14
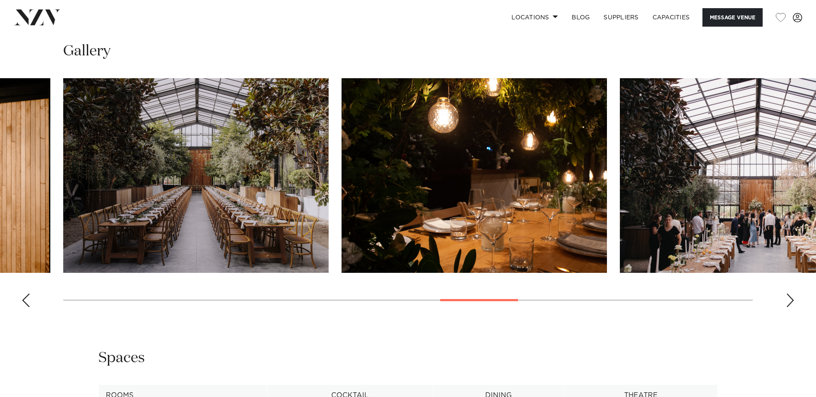
click at [787, 301] on div "Next slide" at bounding box center [790, 301] width 9 height 14
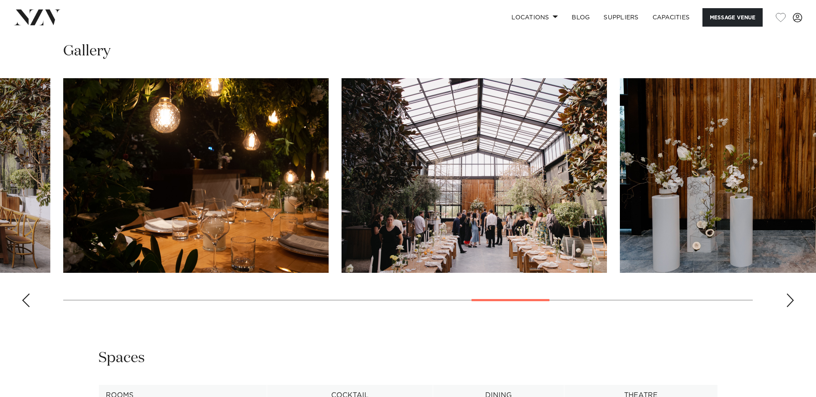
click at [789, 298] on div "Next slide" at bounding box center [790, 301] width 9 height 14
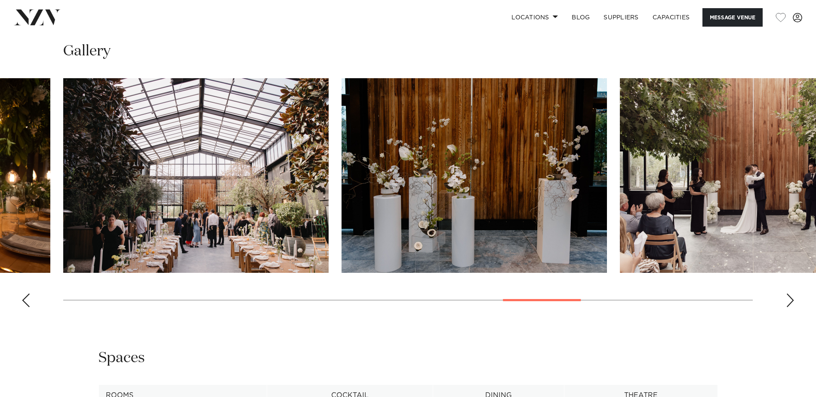
click at [789, 298] on div "Next slide" at bounding box center [790, 301] width 9 height 14
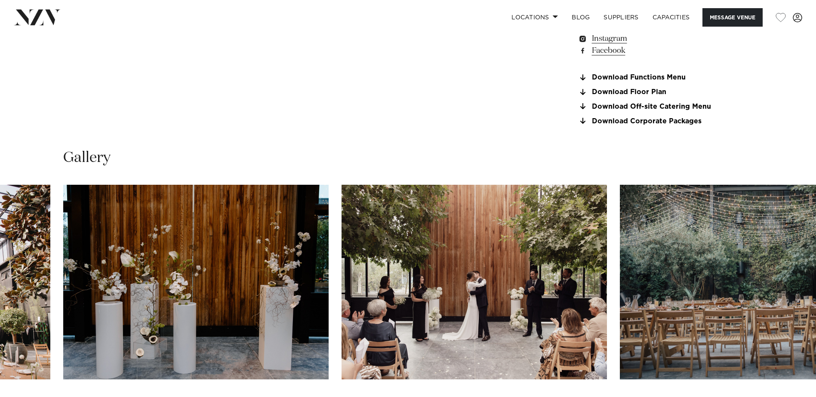
scroll to position [688, 0]
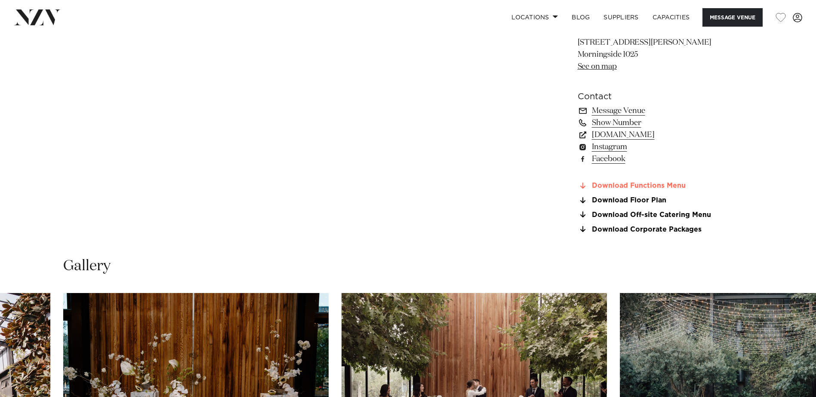
click at [658, 185] on link "Download Functions Menu" at bounding box center [648, 186] width 140 height 8
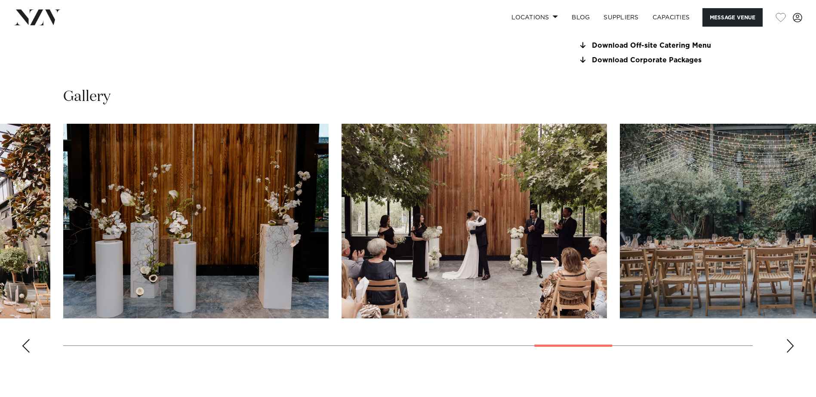
scroll to position [860, 0]
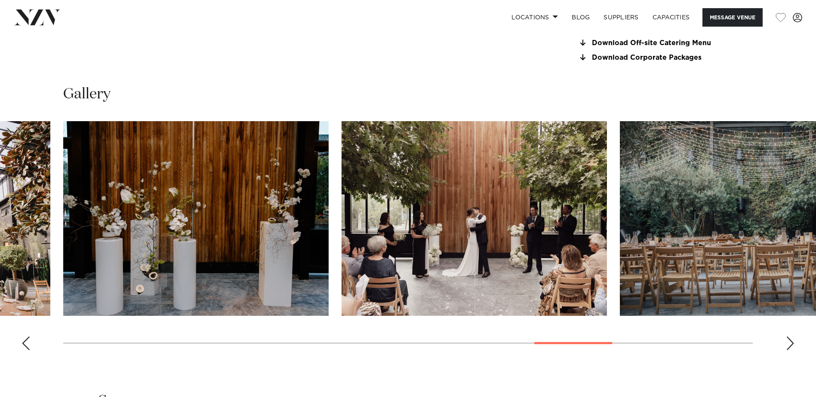
click at [787, 342] on div "Next slide" at bounding box center [790, 344] width 9 height 14
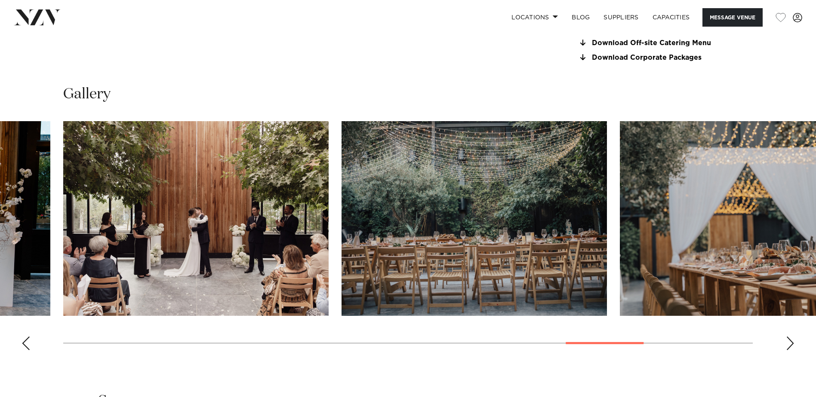
click at [787, 342] on div "Next slide" at bounding box center [790, 344] width 9 height 14
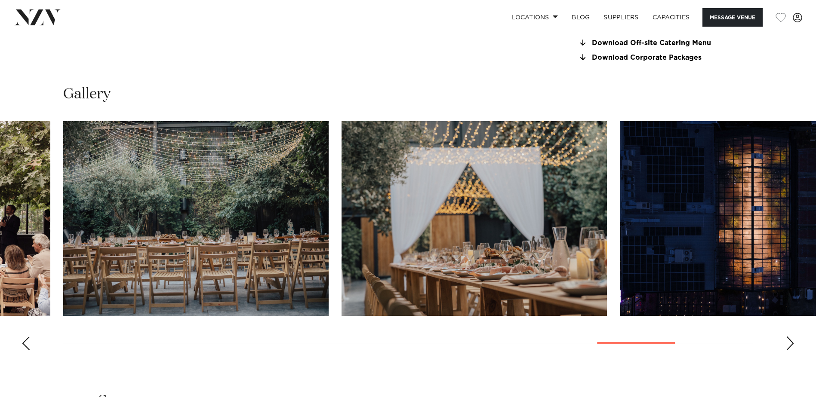
click at [787, 342] on div "Next slide" at bounding box center [790, 344] width 9 height 14
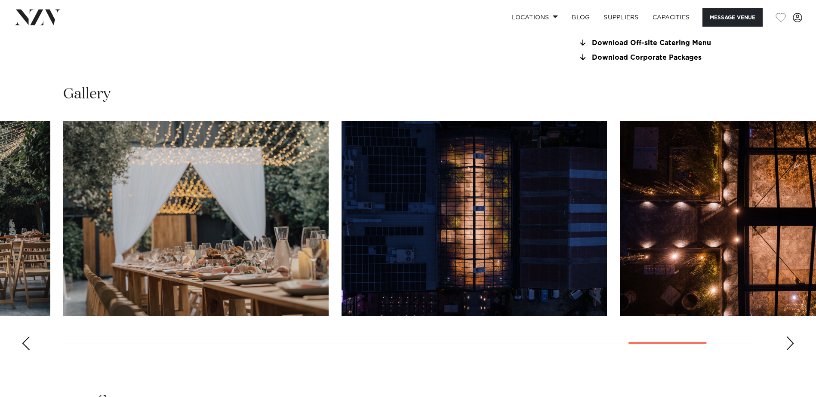
click at [787, 342] on div "Next slide" at bounding box center [790, 344] width 9 height 14
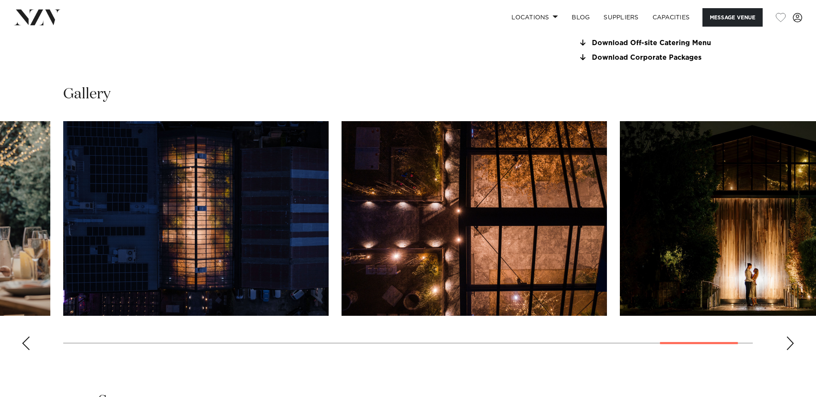
click at [787, 342] on div "Next slide" at bounding box center [790, 344] width 9 height 14
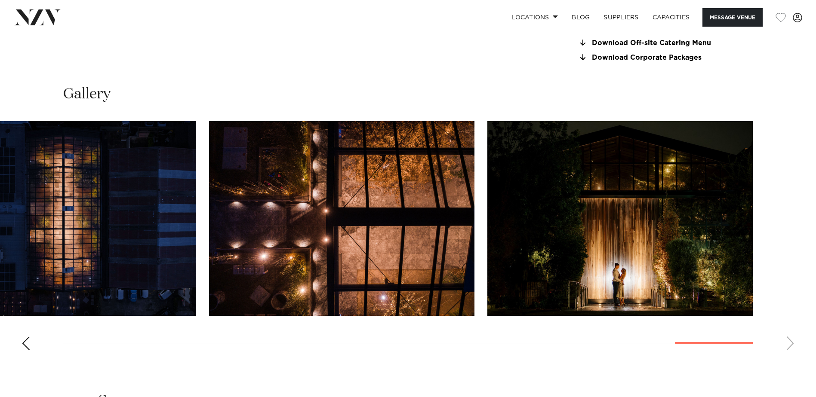
click at [787, 342] on swiper-container at bounding box center [408, 239] width 816 height 236
click at [791, 342] on swiper-container at bounding box center [408, 239] width 816 height 236
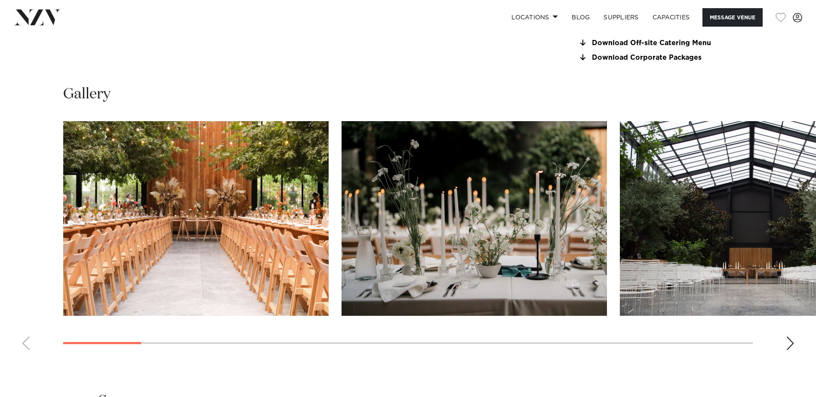
click at [18, 322] on swiper-container at bounding box center [408, 239] width 816 height 236
